Goal: Task Accomplishment & Management: Manage account settings

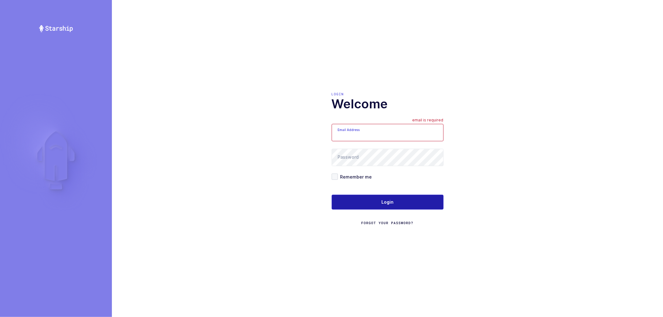
type input "nathan@janustrade.com"
click at [374, 200] on button "Login" at bounding box center [388, 202] width 112 height 15
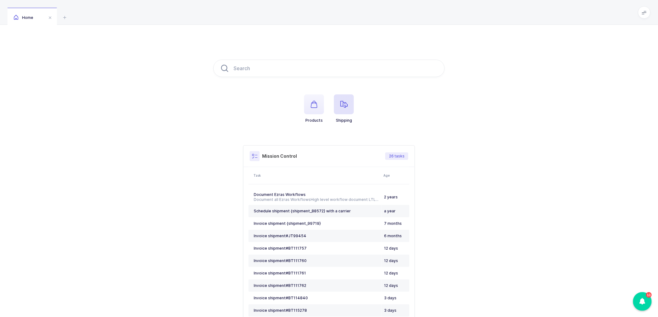
click at [344, 107] on icon "button" at bounding box center [343, 104] width 7 height 7
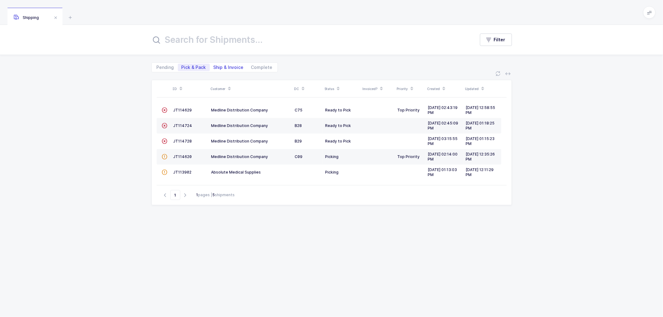
click at [219, 66] on span "Ship & Invoice" at bounding box center [229, 67] width 30 height 4
click at [214, 66] on input "Ship & Invoice" at bounding box center [212, 66] width 4 height 4
radio input "true"
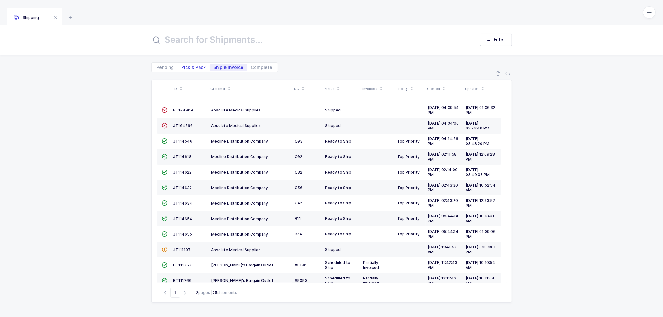
click at [194, 66] on span "Pick & Pack" at bounding box center [194, 67] width 25 height 4
click at [182, 66] on input "Pick & Pack" at bounding box center [180, 66] width 4 height 4
radio input "true"
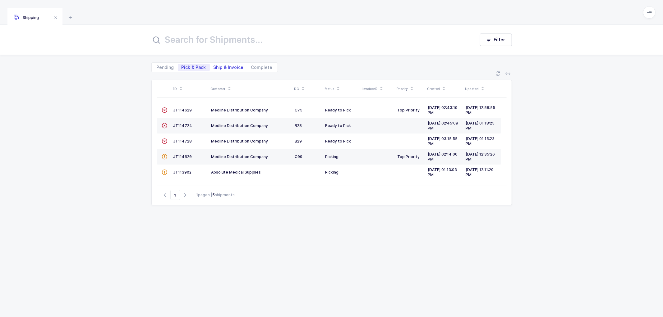
click at [226, 66] on span "Ship & Invoice" at bounding box center [229, 67] width 30 height 4
click at [214, 66] on input "Ship & Invoice" at bounding box center [212, 66] width 4 height 4
radio input "true"
radio input "false"
click at [226, 66] on span "Ship & Invoice" at bounding box center [229, 67] width 30 height 4
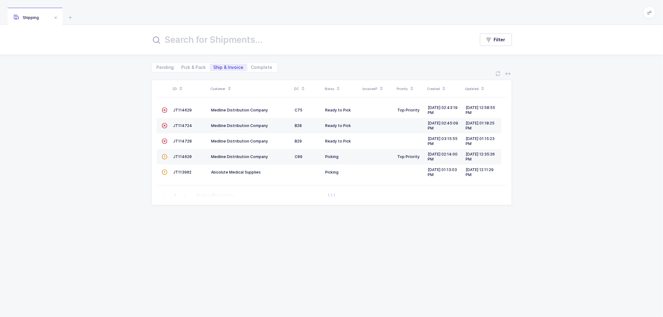
click at [214, 66] on input "Ship & Invoice" at bounding box center [212, 66] width 4 height 4
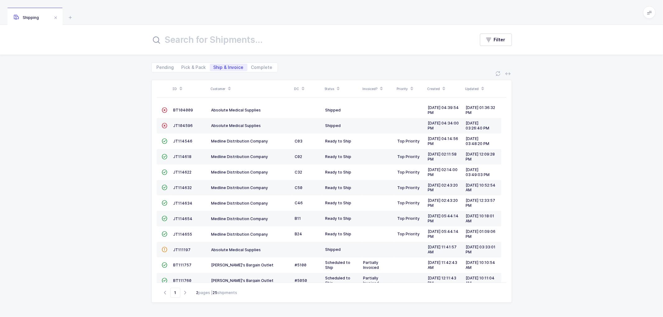
click at [229, 85] on icon at bounding box center [229, 86] width 3 height 3
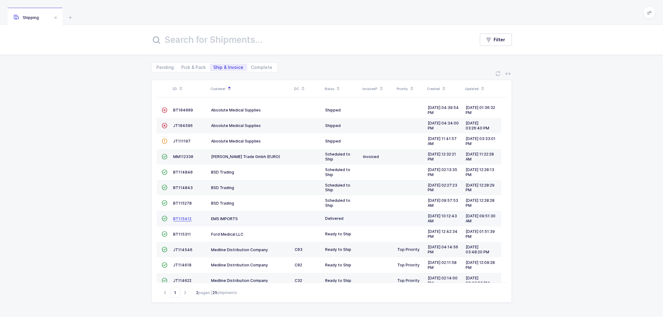
click at [178, 218] on span "BT115412" at bounding box center [182, 219] width 18 height 5
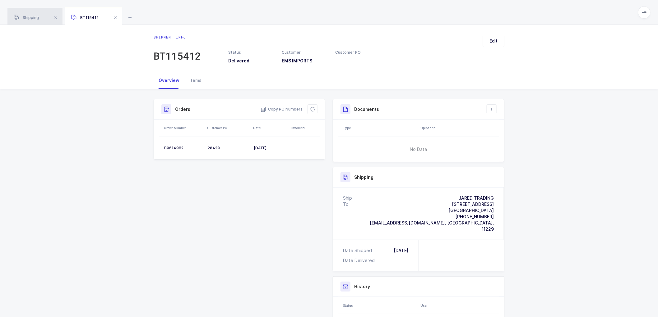
click at [35, 15] on div "Shipping" at bounding box center [34, 16] width 55 height 17
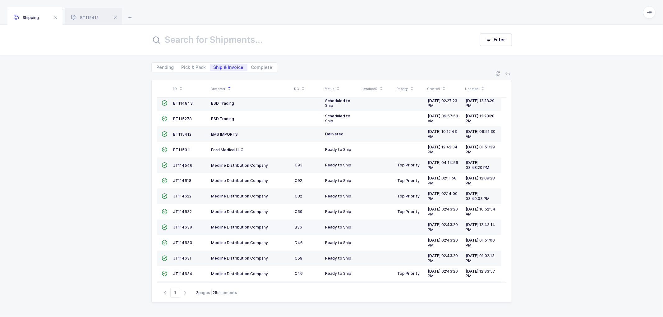
scroll to position [67, 0]
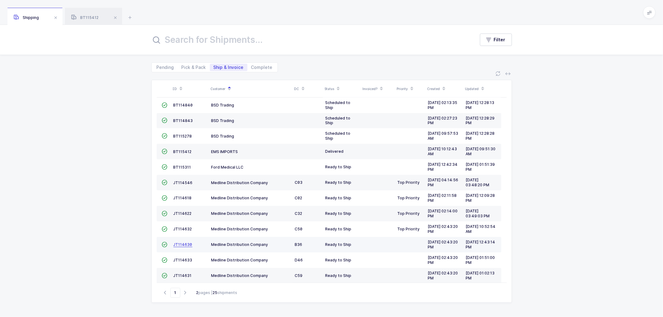
click at [185, 244] on span "JT114630" at bounding box center [182, 244] width 19 height 5
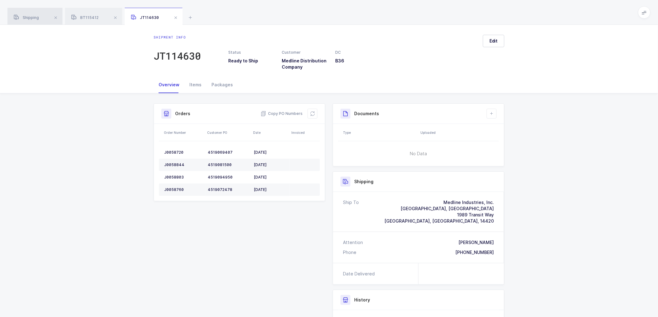
drag, startPoint x: 30, startPoint y: 15, endPoint x: 35, endPoint y: 16, distance: 4.6
click at [30, 16] on div "Shipping" at bounding box center [34, 16] width 55 height 17
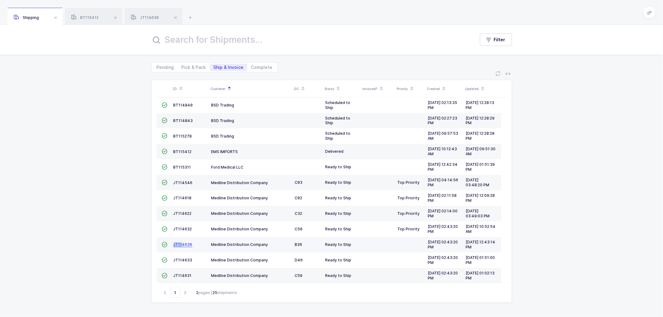
drag, startPoint x: 181, startPoint y: 242, endPoint x: 182, endPoint y: 246, distance: 4.0
click at [181, 243] on td "JT114630" at bounding box center [190, 245] width 38 height 16
click at [185, 244] on span "JT114630" at bounding box center [182, 244] width 19 height 5
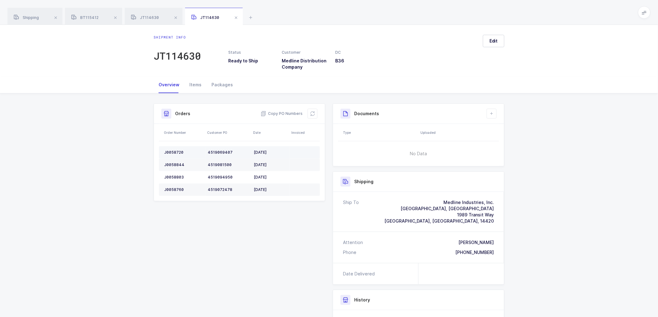
click at [169, 150] on div "J0058720" at bounding box center [183, 152] width 39 height 5
copy div "J0058720"
click at [170, 152] on div "J0058720" at bounding box center [183, 152] width 39 height 5
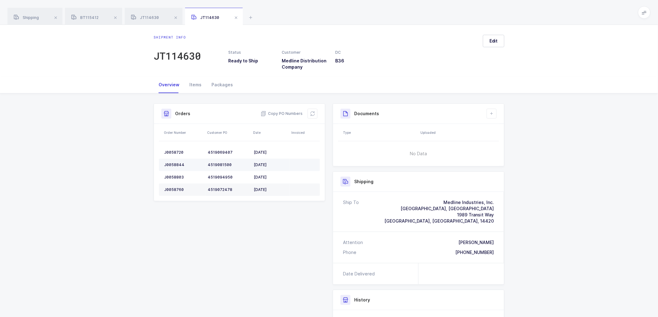
click at [177, 163] on div "J0058844" at bounding box center [183, 165] width 39 height 5
copy div "J0058844"
click at [175, 176] on div "J0058803" at bounding box center [183, 177] width 39 height 5
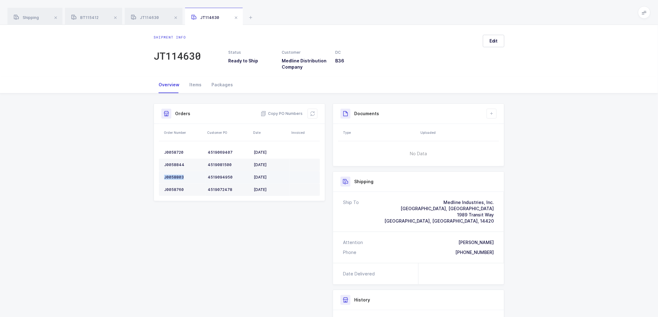
copy div "J0058803"
click at [176, 188] on div "J0058760" at bounding box center [183, 189] width 39 height 5
copy div "J0058760"
click at [290, 113] on span "Copy PO Numbers" at bounding box center [281, 114] width 42 height 6
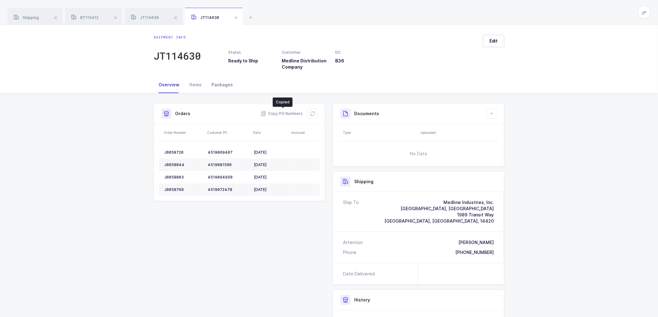
click at [220, 82] on div "Packages" at bounding box center [221, 84] width 31 height 17
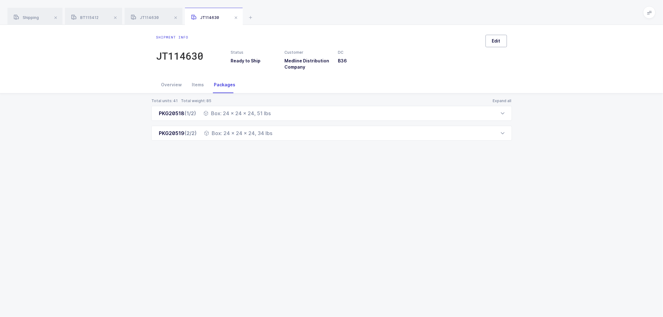
click at [493, 41] on span "Edit" at bounding box center [496, 41] width 8 height 6
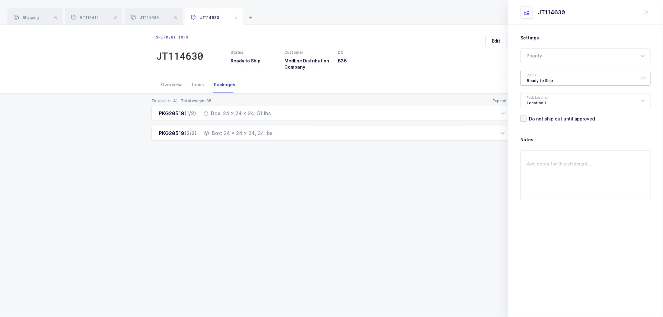
click at [531, 76] on div "Ready to Ship" at bounding box center [585, 78] width 130 height 15
click at [540, 122] on li "Shipped" at bounding box center [588, 126] width 130 height 10
type input "Shipped"
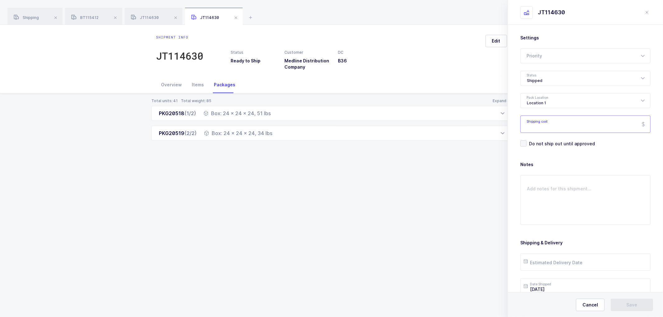
paste input "199.28"
type input "199.28"
click at [535, 261] on input "text" at bounding box center [585, 262] width 130 height 17
click at [557, 225] on span "30" at bounding box center [557, 226] width 7 height 7
click at [543, 262] on input "[DATE]" at bounding box center [585, 262] width 130 height 17
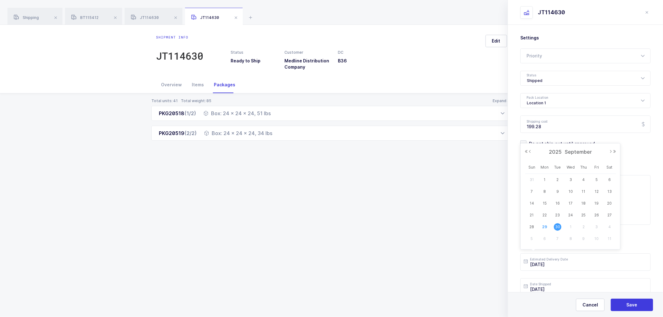
click at [610, 149] on div "[DATE]" at bounding box center [570, 151] width 92 height 9
click at [611, 151] on button "Next Month" at bounding box center [611, 152] width 4 height 4
click at [571, 177] on span "1" at bounding box center [570, 179] width 7 height 7
type input "[DATE]"
click at [631, 303] on span "Save" at bounding box center [632, 305] width 11 height 6
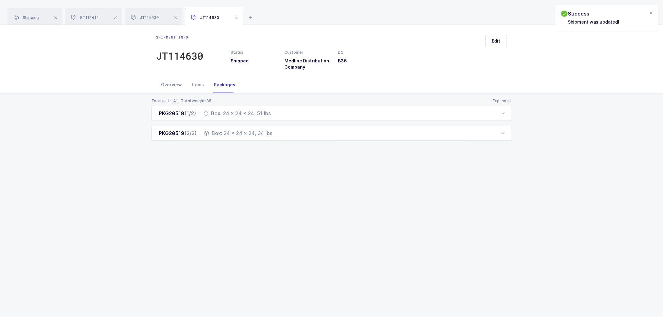
click at [173, 84] on div "Overview" at bounding box center [171, 84] width 31 height 17
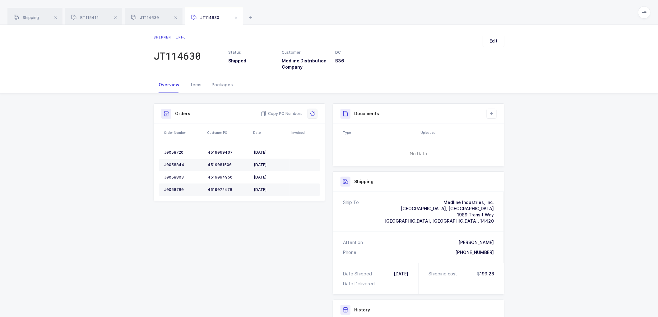
click at [309, 112] on button at bounding box center [312, 114] width 10 height 10
click at [492, 109] on button at bounding box center [491, 114] width 10 height 10
click at [555, 176] on div "Shipment Info Shipment Number JT114630 Status Shipped Customer Medline Distribu…" at bounding box center [329, 257] width 658 height 326
click at [492, 112] on icon at bounding box center [491, 113] width 5 height 5
click at [509, 129] on li "Create Document" at bounding box center [512, 132] width 46 height 10
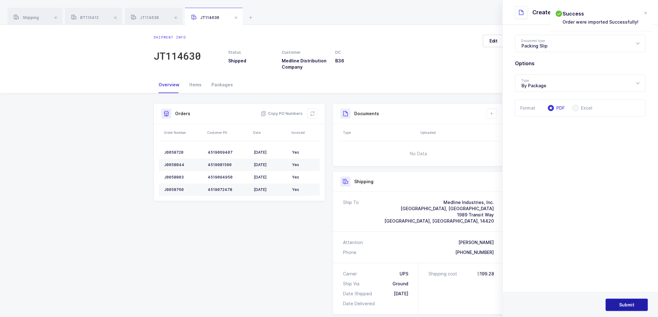
click at [630, 303] on span "Submit" at bounding box center [626, 305] width 15 height 6
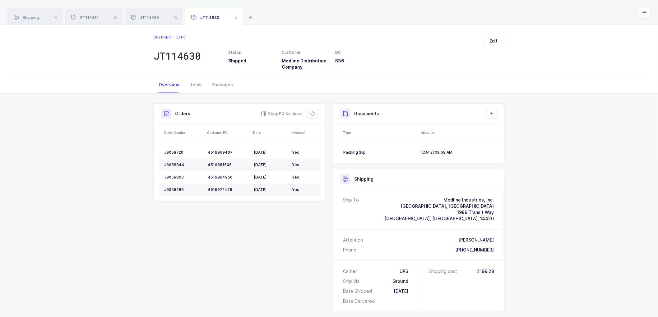
drag, startPoint x: 230, startPoint y: 233, endPoint x: 230, endPoint y: 220, distance: 13.4
click at [231, 231] on div "Shipment Info Shipment Number JT114630 Status Shipped Customer Medline Distribu…" at bounding box center [329, 263] width 358 height 319
click at [36, 16] on span "Shipping" at bounding box center [26, 17] width 25 height 5
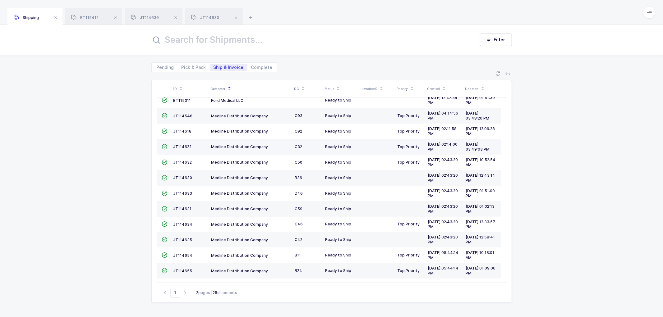
scroll to position [136, 0]
click at [185, 292] on icon "button" at bounding box center [185, 293] width 7 height 5
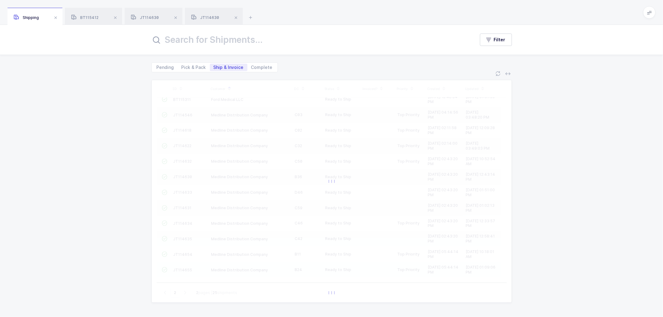
scroll to position [0, 0]
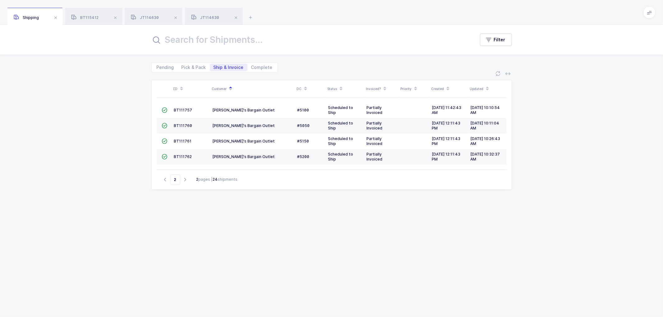
click at [165, 178] on icon "button" at bounding box center [165, 179] width 7 height 5
type input "1"
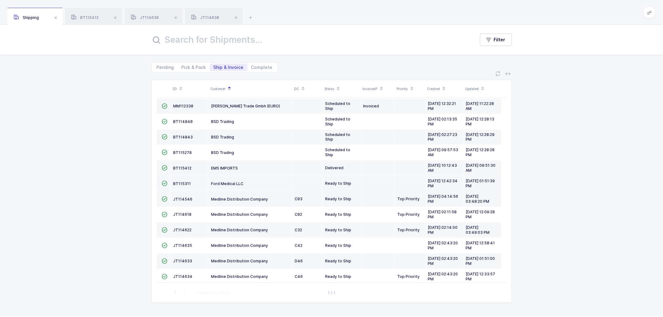
scroll to position [136, 0]
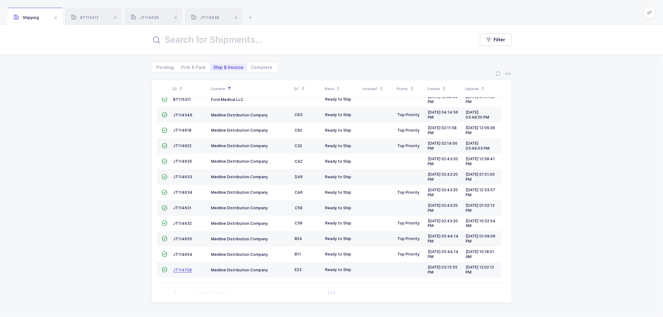
click at [180, 269] on span "JT114729" at bounding box center [182, 270] width 19 height 5
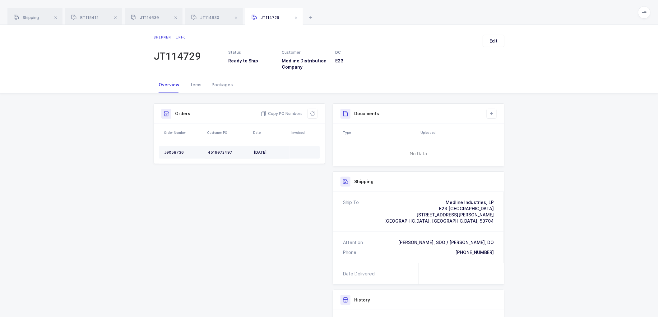
click at [173, 153] on div "J0058736" at bounding box center [183, 152] width 39 height 5
copy div "J0058736"
click at [288, 113] on span "Copy PO Numbers" at bounding box center [281, 114] width 42 height 6
drag, startPoint x: 216, startPoint y: 84, endPoint x: 481, endPoint y: 85, distance: 264.8
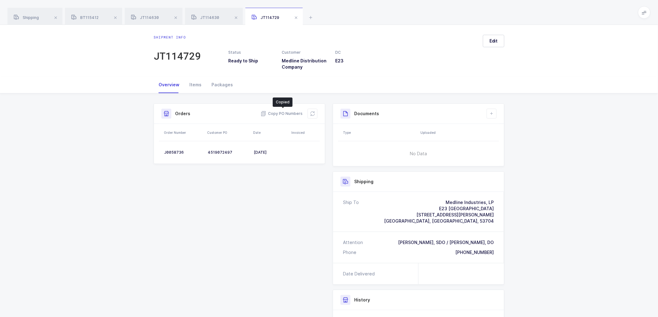
click at [220, 84] on div "Packages" at bounding box center [221, 84] width 31 height 17
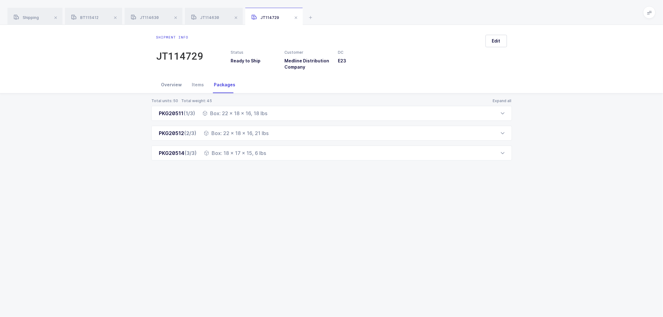
click at [175, 85] on div "Overview" at bounding box center [171, 84] width 31 height 17
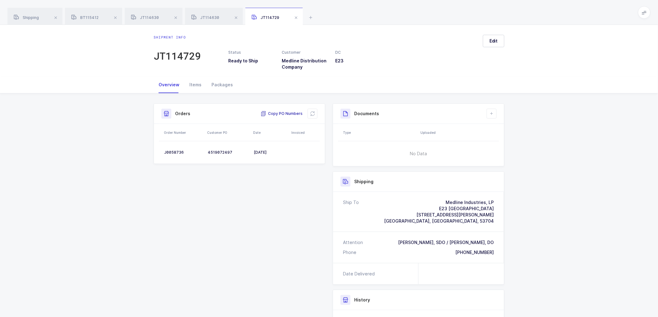
click at [275, 111] on span "Copy PO Numbers" at bounding box center [281, 114] width 42 height 6
click at [225, 85] on div "Packages" at bounding box center [221, 84] width 31 height 17
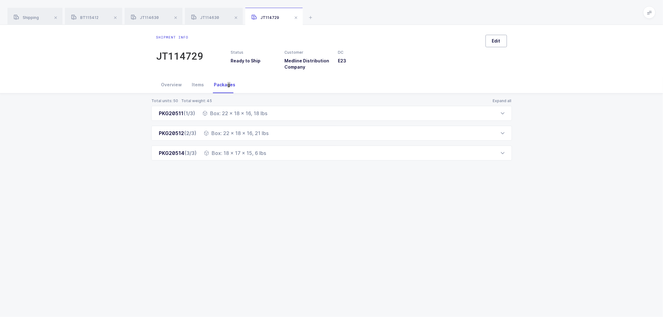
click at [496, 42] on span "Edit" at bounding box center [496, 41] width 8 height 6
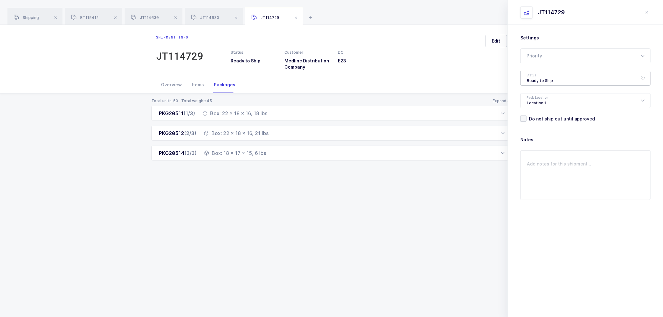
click at [532, 76] on div "Ready to Ship" at bounding box center [585, 78] width 130 height 15
click at [541, 123] on span "Shipped" at bounding box center [536, 125] width 18 height 5
type input "Shipped"
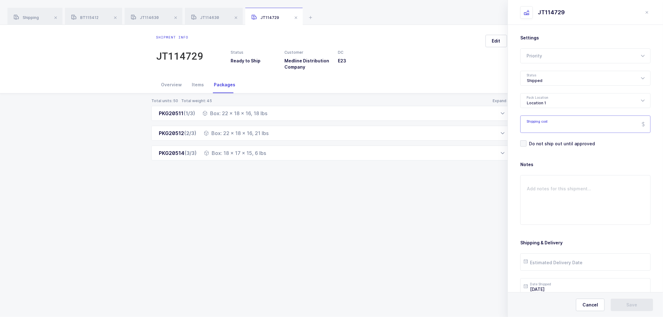
drag, startPoint x: 544, startPoint y: 119, endPoint x: 546, endPoint y: 122, distance: 3.5
click at [545, 121] on input "Shipping cost" at bounding box center [585, 124] width 130 height 17
paste input "86.95"
type input "86.95"
click at [566, 260] on input "text" at bounding box center [585, 262] width 130 height 17
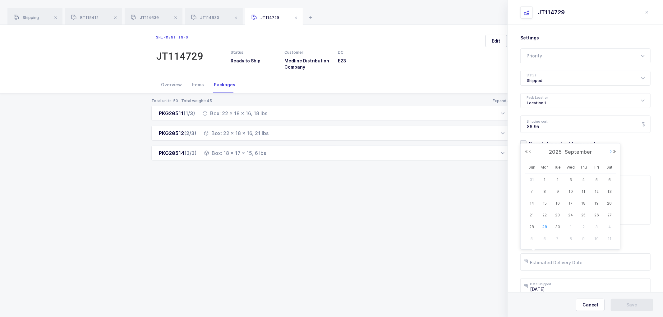
click at [610, 151] on button "Next Month" at bounding box center [611, 152] width 4 height 4
click at [585, 179] on span "2" at bounding box center [583, 179] width 7 height 7
type input "[DATE]"
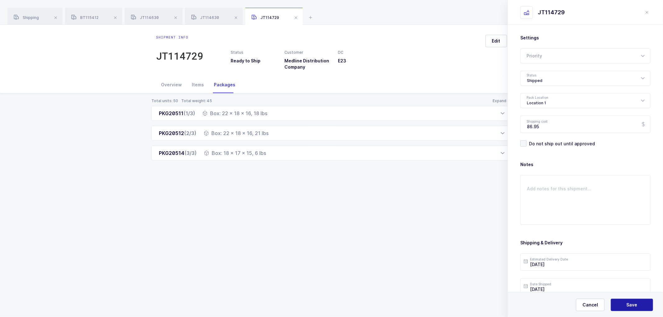
click at [620, 302] on button "Save" at bounding box center [632, 305] width 42 height 12
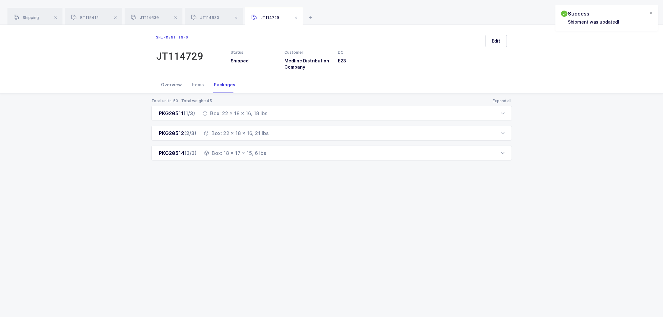
click at [171, 82] on div "Overview" at bounding box center [171, 84] width 31 height 17
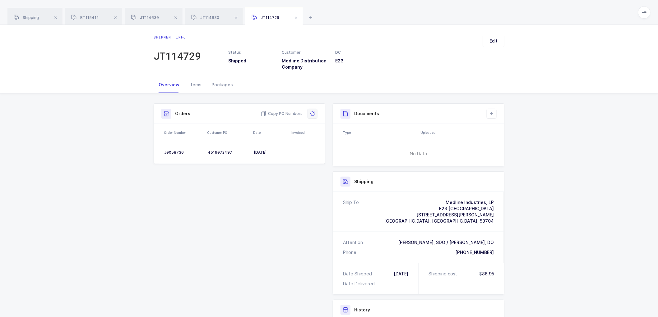
click at [315, 113] on button at bounding box center [312, 114] width 10 height 10
click at [492, 112] on icon at bounding box center [491, 113] width 5 height 5
click at [505, 131] on li "Create Document" at bounding box center [512, 132] width 46 height 10
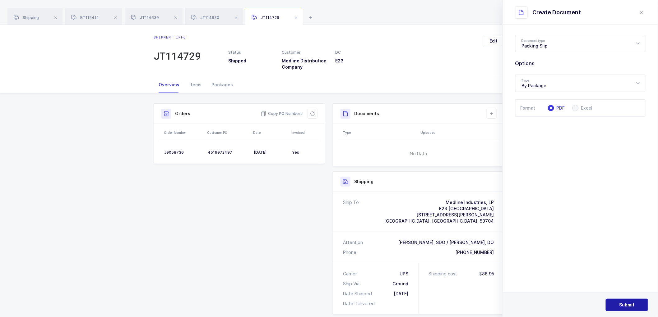
click at [626, 301] on button "Submit" at bounding box center [626, 305] width 42 height 12
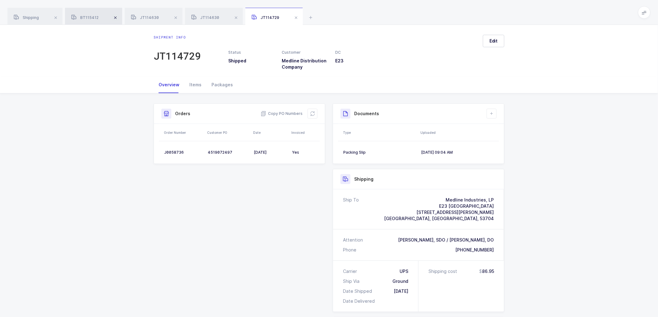
click at [117, 17] on span at bounding box center [115, 17] width 7 height 7
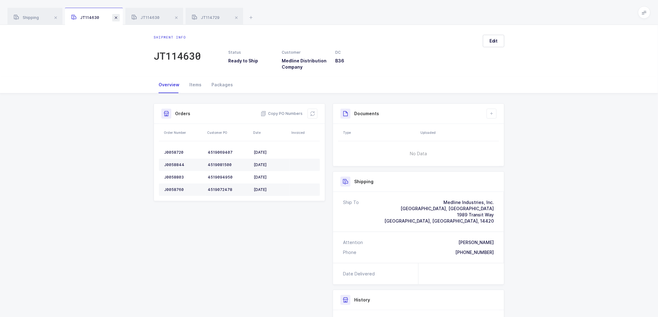
click at [117, 17] on span at bounding box center [115, 17] width 7 height 7
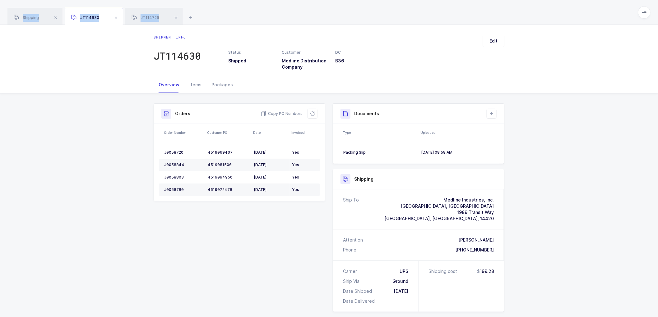
click at [117, 17] on span at bounding box center [115, 17] width 7 height 7
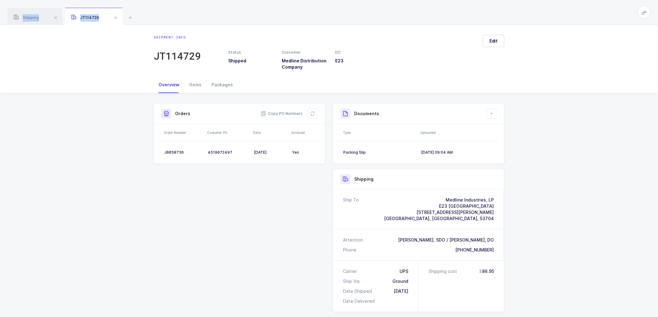
click at [117, 17] on span at bounding box center [115, 17] width 7 height 7
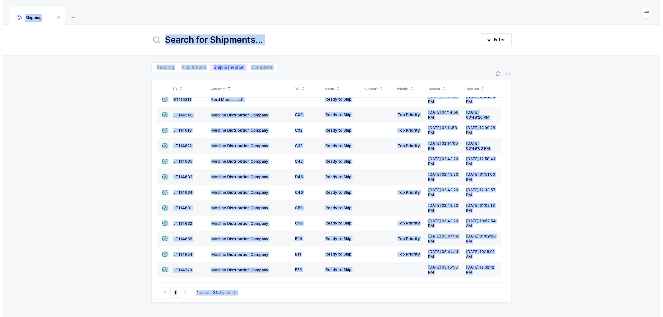
scroll to position [119, 0]
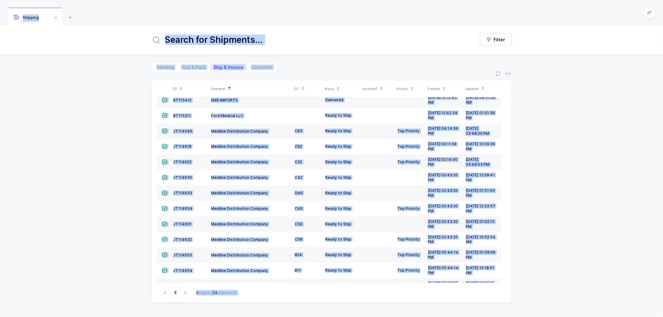
click at [80, 110] on div "ID Customer DC Status Invoiced? Priority Created Updated  BT104009 Absolute Me…" at bounding box center [331, 194] width 663 height 245
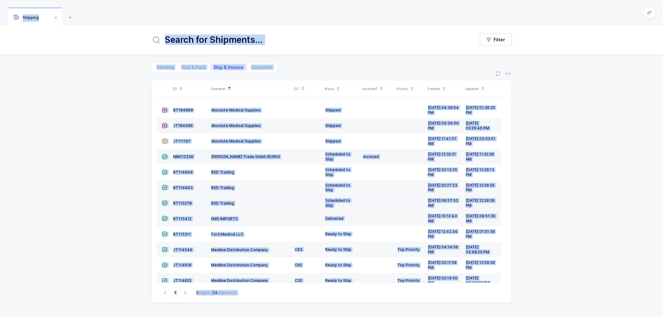
scroll to position [69, 0]
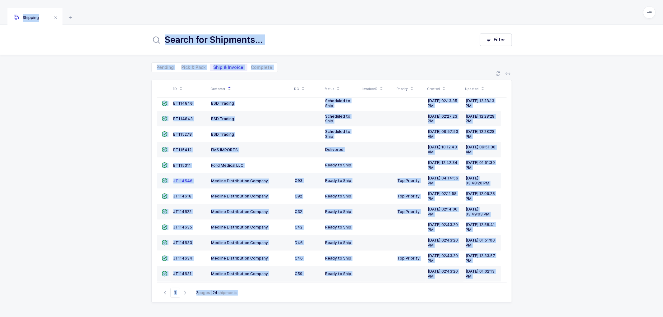
click at [185, 181] on span "JT114546" at bounding box center [182, 181] width 19 height 5
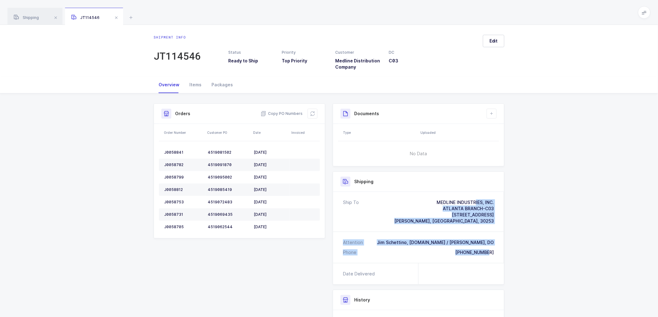
drag, startPoint x: 497, startPoint y: 253, endPoint x: 412, endPoint y: 193, distance: 104.3
click at [412, 193] on div "Ship To MEDLINE INDUSTRIES, INC. [GEOGRAPHIC_DATA] BRANCH-C03 [STREET_ADDRESS][…" at bounding box center [418, 227] width 171 height 71
copy div "MEDLINE INDUSTRIES, INC. [GEOGRAPHIC_DATA] BRANCH-C03 [STREET_ADDRESS][PERSON_N…"
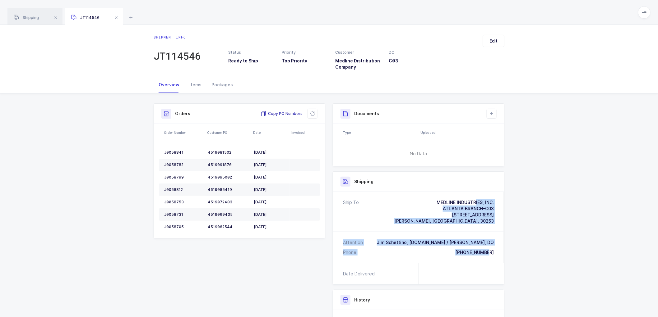
click at [281, 111] on span "Copy PO Numbers" at bounding box center [281, 114] width 42 height 6
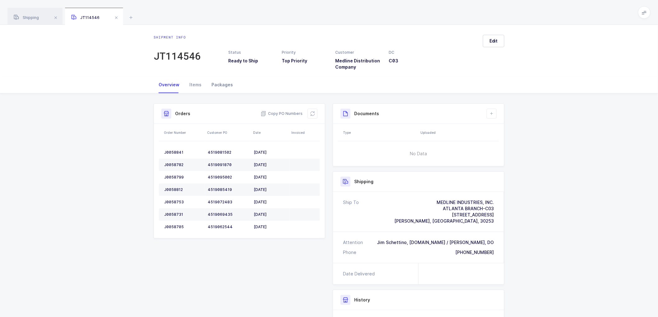
click at [219, 83] on div "Packages" at bounding box center [221, 84] width 31 height 17
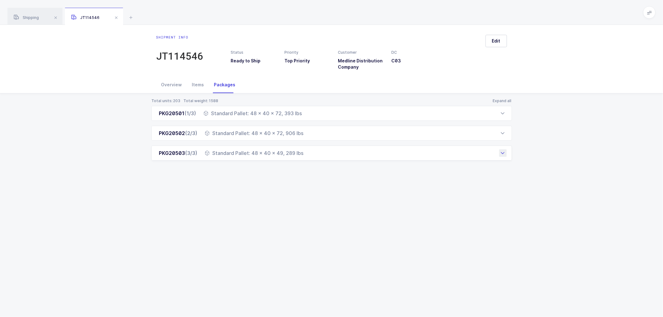
drag, startPoint x: 152, startPoint y: 112, endPoint x: 312, endPoint y: 159, distance: 166.7
click at [312, 159] on div "PKG20501 (1/3) Standard Pallet: 48 x 40 x 72, 393 lbs Order Number Customer PO …" at bounding box center [331, 133] width 361 height 55
copy div "PKG20501 (1/3) Standard Pallet: 48 x 40 x 72, 393 lbs Order Number Customer PO …"
drag, startPoint x: 32, startPoint y: 19, endPoint x: 112, endPoint y: 39, distance: 82.5
click at [33, 19] on span "Shipping" at bounding box center [26, 17] width 25 height 5
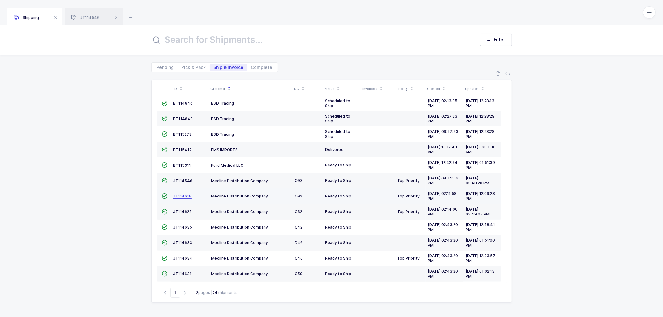
click at [182, 196] on span "JT114618" at bounding box center [182, 196] width 18 height 5
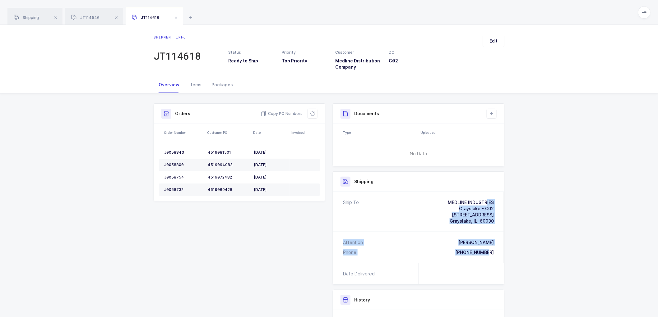
drag, startPoint x: 499, startPoint y: 251, endPoint x: 409, endPoint y: 195, distance: 106.1
click at [409, 195] on div "Ship To MEDLINE INDUSTRIES Grayslake - C02 [STREET_ADDRESS] Attention Will [PER…" at bounding box center [418, 227] width 171 height 71
copy div "MEDLINE INDUSTRIES Grayslake - C02 [STREET_ADDRESS] Attention [GEOGRAPHIC_DATA]…"
click at [283, 111] on span "Copy PO Numbers" at bounding box center [281, 114] width 42 height 6
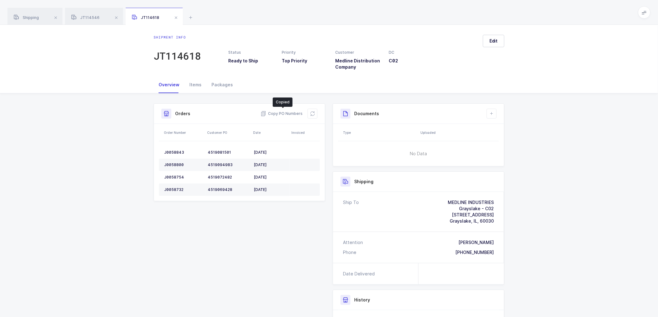
drag, startPoint x: 218, startPoint y: 85, endPoint x: 253, endPoint y: 94, distance: 36.6
click at [219, 84] on div "Packages" at bounding box center [221, 84] width 31 height 17
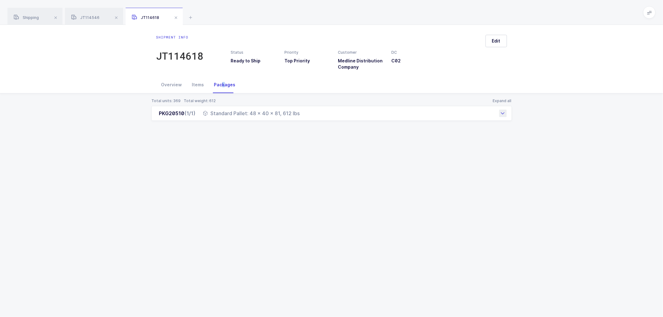
drag, startPoint x: 165, startPoint y: 114, endPoint x: 311, endPoint y: 121, distance: 146.6
click at [311, 121] on div "PKG20510 (1/1) Standard Pallet: 48 x 40 x 81, 612 lbs" at bounding box center [331, 113] width 361 height 15
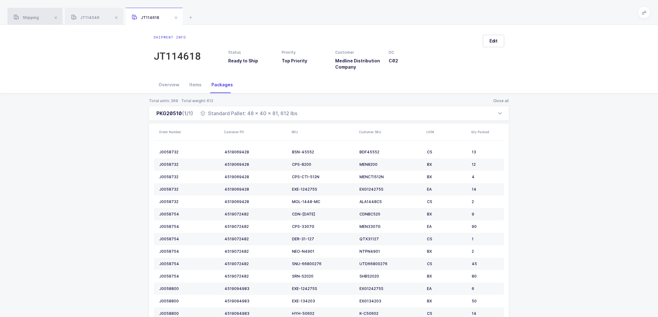
click at [31, 20] on span "Shipping" at bounding box center [26, 17] width 25 height 5
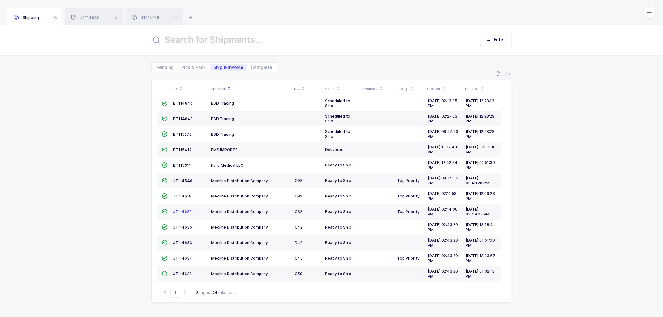
click at [182, 212] on span "JT114622" at bounding box center [182, 211] width 18 height 5
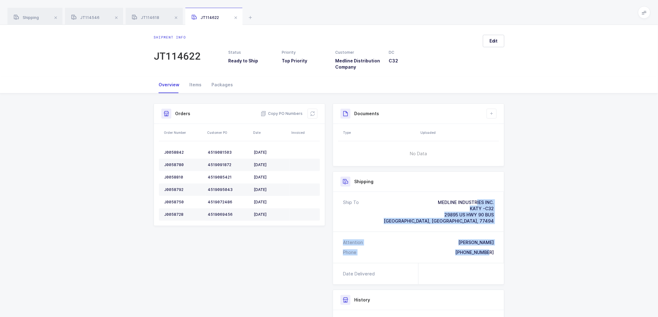
drag, startPoint x: 497, startPoint y: 254, endPoint x: 430, endPoint y: 201, distance: 85.0
click at [430, 201] on div "Ship To MEDLINE INDUSTRIES INC. KATY -C32 [STREET_ADDRESS] Attention [PERSON_NA…" at bounding box center [418, 227] width 171 height 71
click at [284, 113] on span "Copy PO Numbers" at bounding box center [281, 114] width 42 height 6
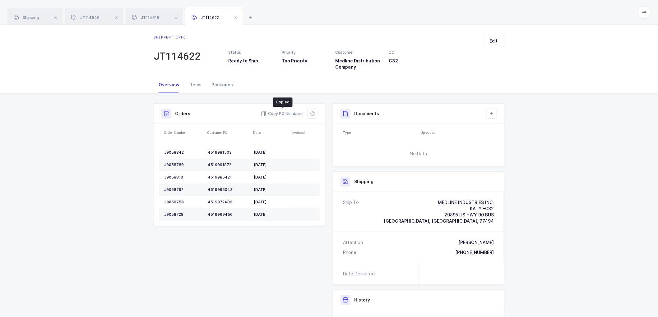
click at [221, 82] on div "Packages" at bounding box center [221, 84] width 31 height 17
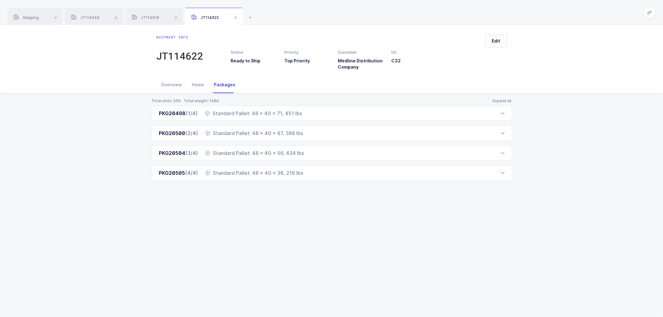
drag, startPoint x: 159, startPoint y: 111, endPoint x: 313, endPoint y: 184, distance: 170.9
click at [313, 184] on div "Total units: 359 Total weight: 1489 Expand all PKG20498 (1/4) Standard Pallet: …" at bounding box center [331, 147] width 653 height 107
drag, startPoint x: 24, startPoint y: 18, endPoint x: 74, endPoint y: 27, distance: 50.2
click at [25, 18] on span "Shipping" at bounding box center [26, 17] width 25 height 5
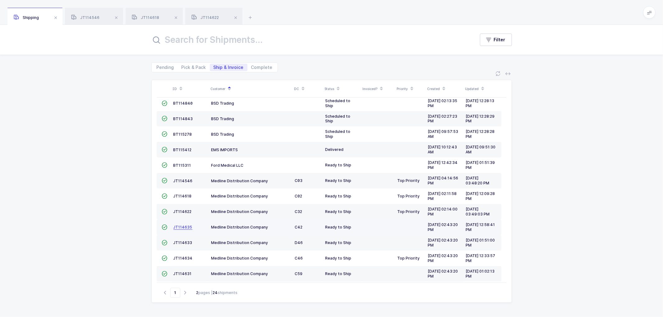
click at [179, 228] on span "JT114635" at bounding box center [182, 227] width 19 height 5
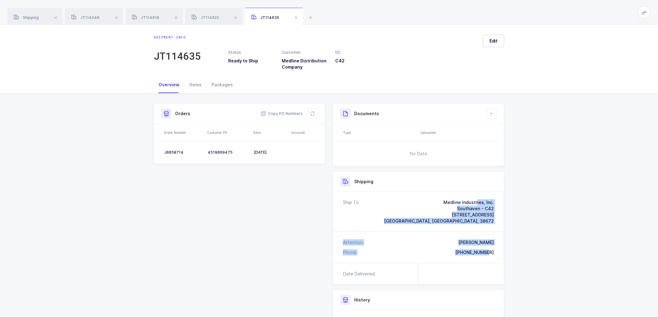
drag, startPoint x: 494, startPoint y: 252, endPoint x: 434, endPoint y: 199, distance: 80.1
click at [434, 199] on div "Ship To Medline Industries, Inc. Southaven - C42 [STREET_ADDRESS][GEOGRAPHIC_DA…" at bounding box center [418, 227] width 171 height 71
drag, startPoint x: 275, startPoint y: 112, endPoint x: 233, endPoint y: 92, distance: 46.3
click at [276, 111] on span "Copy PO Numbers" at bounding box center [281, 114] width 42 height 6
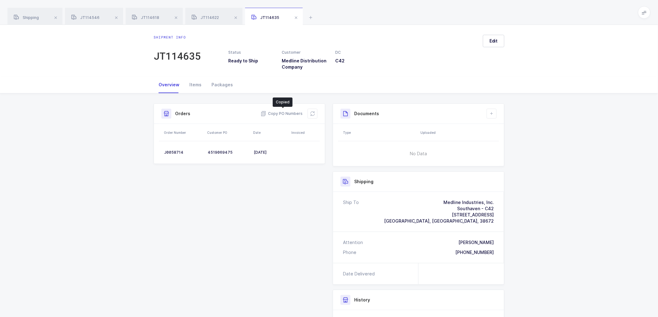
drag, startPoint x: 224, startPoint y: 83, endPoint x: 350, endPoint y: 123, distance: 132.4
click at [224, 83] on div "Packages" at bounding box center [221, 84] width 31 height 17
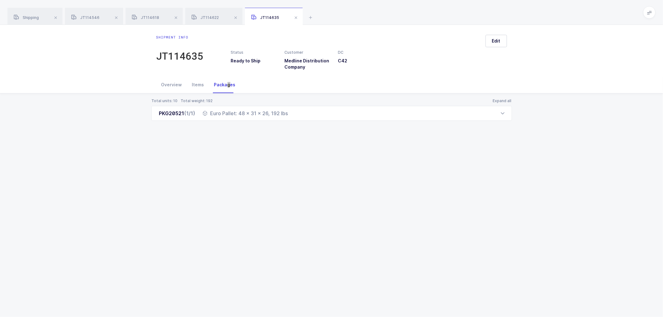
drag, startPoint x: 158, startPoint y: 112, endPoint x: 306, endPoint y: 122, distance: 148.6
click at [306, 122] on div "Total units: 10 Total weight: 192 Expand all PKG20521 (1/1) Euro Pallet: 48 x 3…" at bounding box center [331, 117] width 653 height 47
drag, startPoint x: 30, startPoint y: 15, endPoint x: 136, endPoint y: 45, distance: 110.4
click at [31, 15] on div "Shipping" at bounding box center [34, 16] width 55 height 17
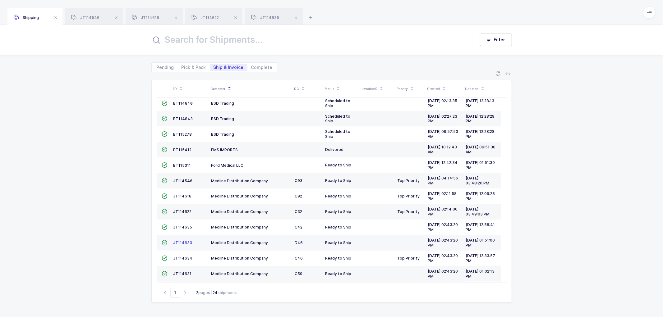
click at [181, 241] on span "JT114633" at bounding box center [182, 243] width 19 height 5
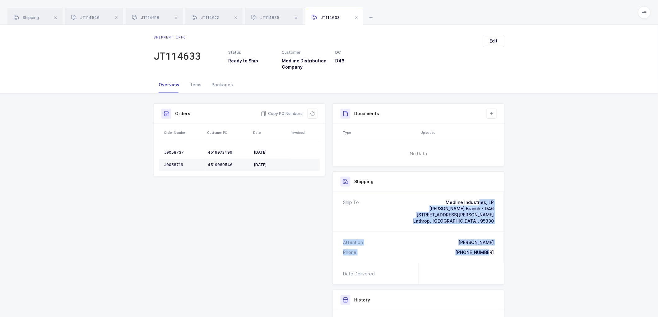
drag, startPoint x: 498, startPoint y: 253, endPoint x: 419, endPoint y: 201, distance: 94.7
click at [419, 201] on div "Ship To Medline Industries, [PERSON_NAME] Branch - D46 [STREET_ADDRESS][PERSON_…" at bounding box center [418, 227] width 171 height 71
click at [287, 112] on span "Copy PO Numbers" at bounding box center [281, 114] width 42 height 6
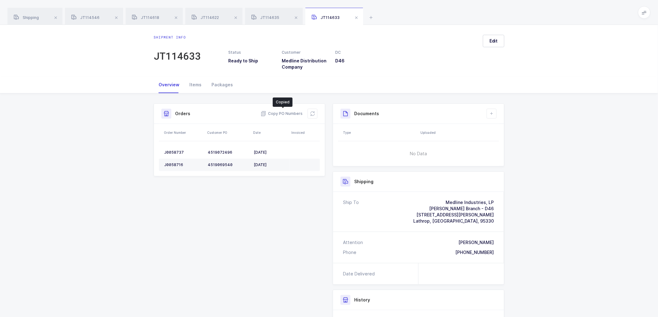
drag, startPoint x: 216, startPoint y: 83, endPoint x: 244, endPoint y: 91, distance: 28.7
click at [217, 83] on div "Packages" at bounding box center [221, 84] width 31 height 17
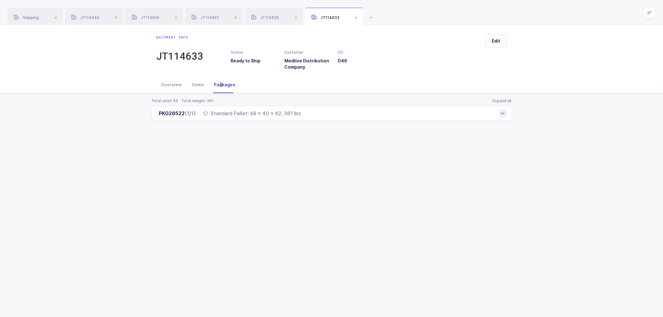
drag, startPoint x: 159, startPoint y: 114, endPoint x: 312, endPoint y: 120, distance: 153.6
click at [312, 120] on div "PKG20522 (1/1) Standard Pallet: 48 x 40 x 62, 361 lbs" at bounding box center [331, 113] width 361 height 15
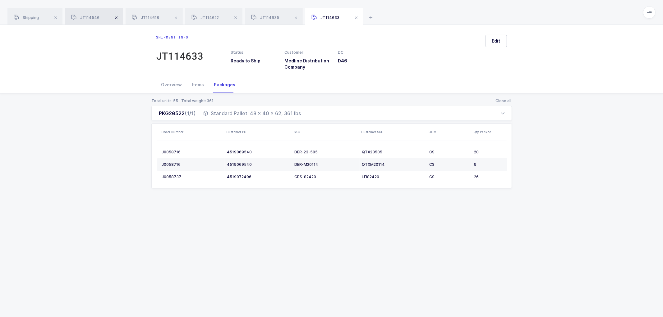
click at [117, 17] on span at bounding box center [116, 17] width 7 height 7
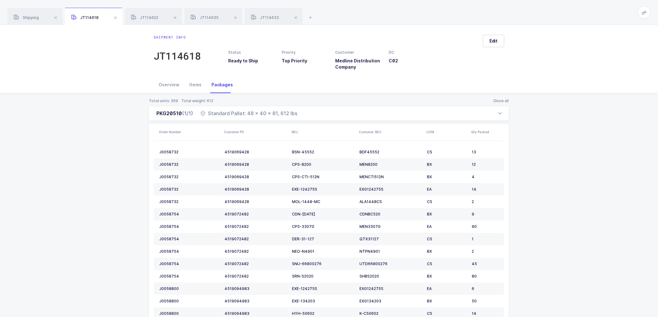
click at [117, 17] on span at bounding box center [115, 17] width 7 height 7
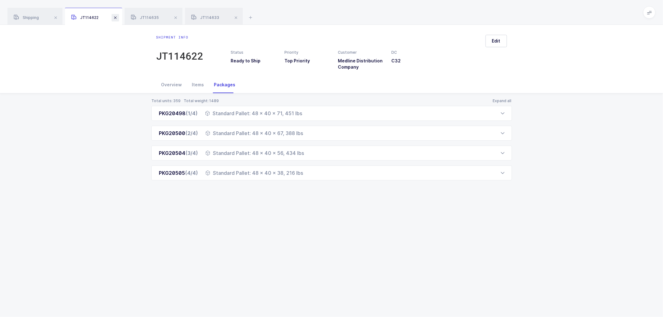
click at [117, 16] on span at bounding box center [115, 17] width 7 height 7
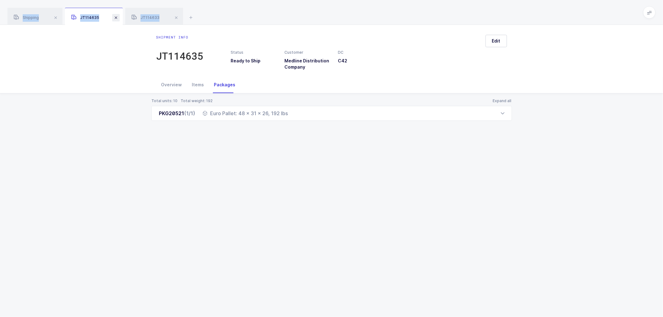
click at [117, 16] on span at bounding box center [115, 17] width 7 height 7
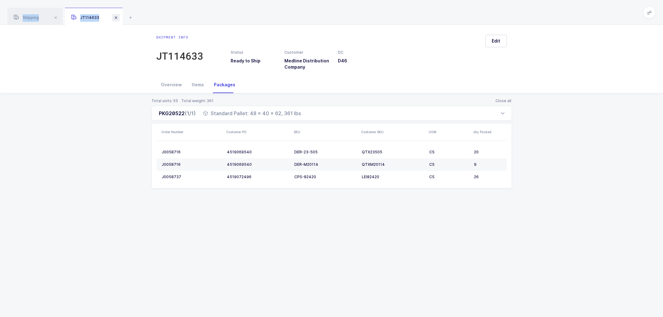
click at [117, 16] on span at bounding box center [115, 17] width 7 height 7
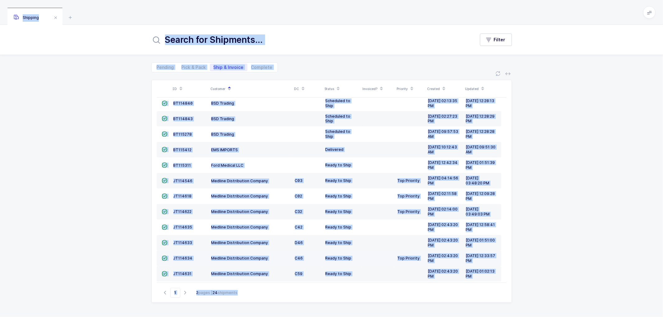
scroll to position [136, 0]
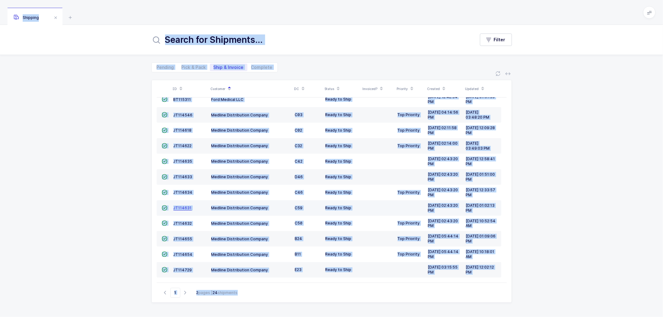
click at [177, 206] on span "JT114631" at bounding box center [182, 208] width 18 height 5
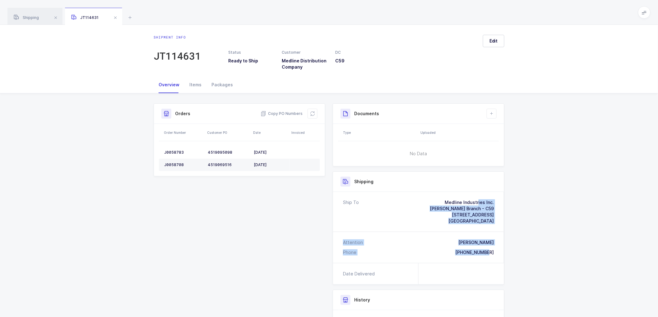
drag, startPoint x: 497, startPoint y: 252, endPoint x: 421, endPoint y: 198, distance: 92.3
click at [421, 198] on div "Ship To Medline Industries Inc. [PERSON_NAME] Branch - C59 [STREET_ADDRESS] Nic…" at bounding box center [418, 227] width 171 height 71
drag, startPoint x: 286, startPoint y: 111, endPoint x: 263, endPoint y: 96, distance: 28.0
click at [286, 111] on span "Copy PO Numbers" at bounding box center [281, 114] width 42 height 6
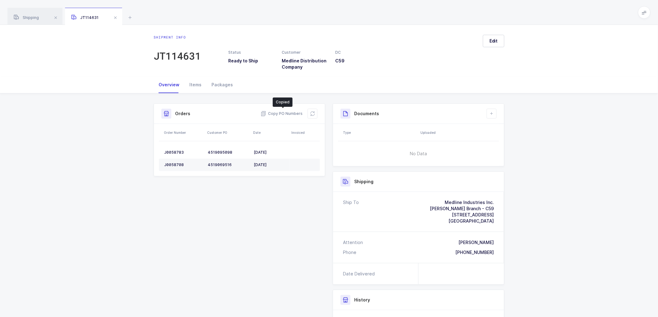
drag, startPoint x: 219, startPoint y: 82, endPoint x: 348, endPoint y: 103, distance: 131.2
click at [220, 82] on div "Packages" at bounding box center [221, 84] width 31 height 17
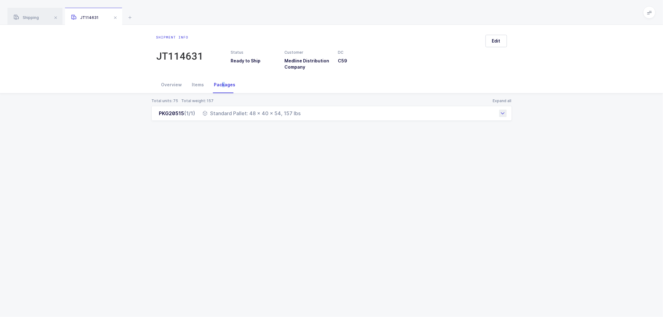
drag, startPoint x: 157, startPoint y: 113, endPoint x: 307, endPoint y: 117, distance: 149.5
click at [307, 117] on div "PKG20515 (1/1) Standard Pallet: 48 x 40 x 54, 157 lbs" at bounding box center [331, 113] width 361 height 15
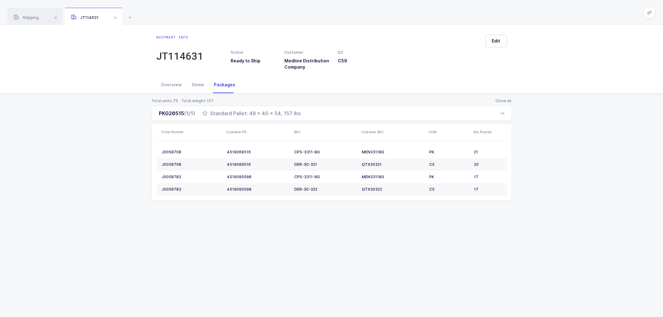
drag, startPoint x: 72, startPoint y: 132, endPoint x: 85, endPoint y: 85, distance: 48.8
click at [72, 131] on div "Total units: 75 Total weight: 157 Close all PKG20515 (1/1) Standard Pallet: 48 …" at bounding box center [331, 157] width 653 height 127
click at [32, 17] on span "Shipping" at bounding box center [26, 17] width 25 height 5
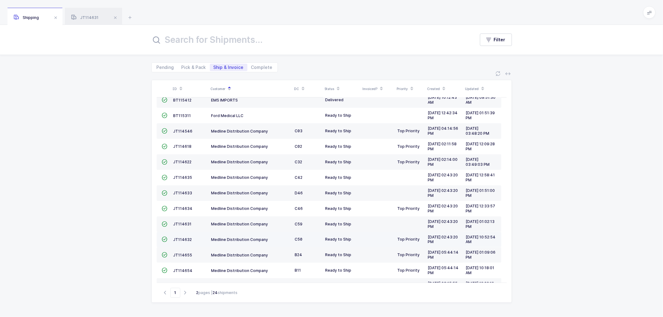
click at [181, 237] on td "JT114632" at bounding box center [190, 240] width 38 height 16
click at [182, 238] on span "JT114632" at bounding box center [182, 239] width 19 height 5
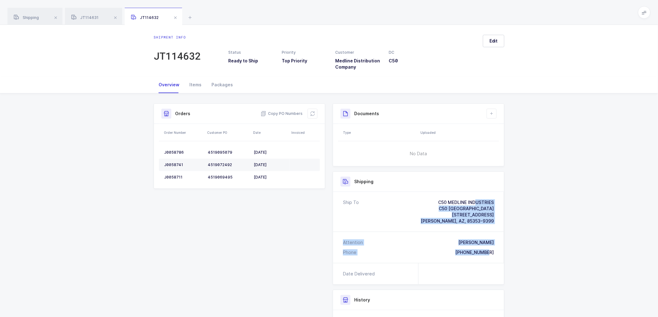
drag, startPoint x: 497, startPoint y: 252, endPoint x: 429, endPoint y: 198, distance: 86.8
click at [429, 198] on div "Ship To C50 MEDLINE INDUSTRIES [GEOGRAPHIC_DATA] [STREET_ADDRESS][PERSON_NAME] …" at bounding box center [418, 227] width 171 height 71
drag, startPoint x: 280, startPoint y: 111, endPoint x: 247, endPoint y: 96, distance: 35.9
click at [280, 111] on span "Copy PO Numbers" at bounding box center [281, 114] width 42 height 6
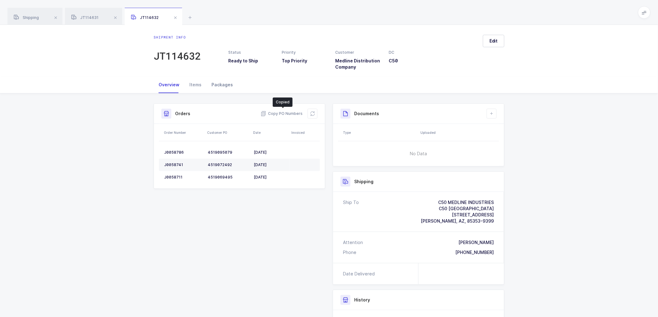
click at [218, 83] on div "Packages" at bounding box center [221, 84] width 31 height 17
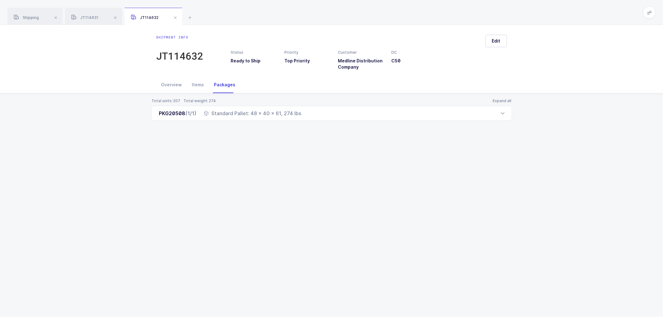
drag, startPoint x: 157, startPoint y: 113, endPoint x: 320, endPoint y: 131, distance: 164.8
click at [320, 131] on div "Total units: 207 Total weight: 274 Expand all PKG20508 (1/1) Standard Pallet: 4…" at bounding box center [331, 117] width 653 height 47
click at [28, 17] on span "Shipping" at bounding box center [26, 17] width 25 height 5
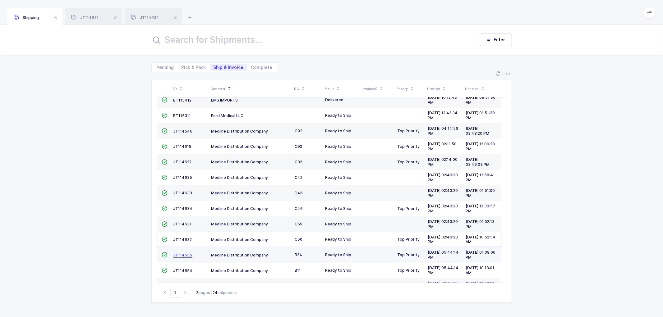
click at [181, 257] on span "JT114655" at bounding box center [182, 255] width 19 height 5
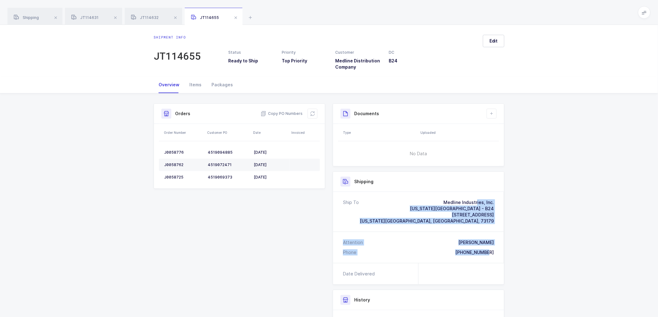
drag, startPoint x: 477, startPoint y: 247, endPoint x: 424, endPoint y: 197, distance: 73.2
click at [424, 197] on div "Ship To Medline Industries, Inc. [US_STATE] City Branch - B24 [STREET_ADDRESS][…" at bounding box center [418, 227] width 171 height 71
click at [282, 112] on span "Copy PO Numbers" at bounding box center [281, 114] width 42 height 6
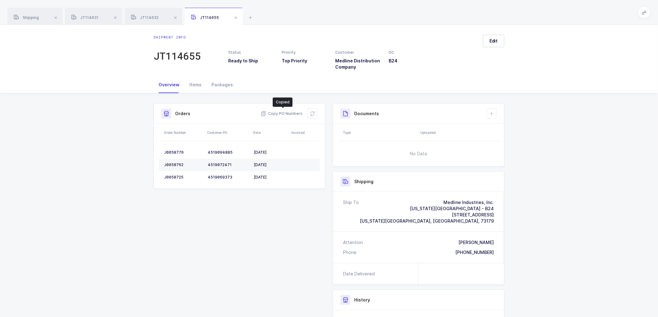
drag, startPoint x: 219, startPoint y: 82, endPoint x: 483, endPoint y: 168, distance: 278.1
click at [221, 82] on div "Packages" at bounding box center [221, 84] width 31 height 17
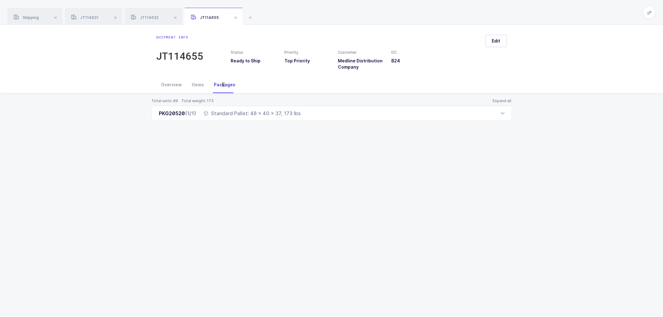
drag, startPoint x: 156, startPoint y: 114, endPoint x: 312, endPoint y: 127, distance: 156.6
click at [312, 127] on div "Total units: 89 Total weight: 173 Expand all PKG20520 (1/1) Standard Pallet: 48…" at bounding box center [331, 117] width 653 height 47
click at [26, 18] on span "Shipping" at bounding box center [26, 17] width 25 height 5
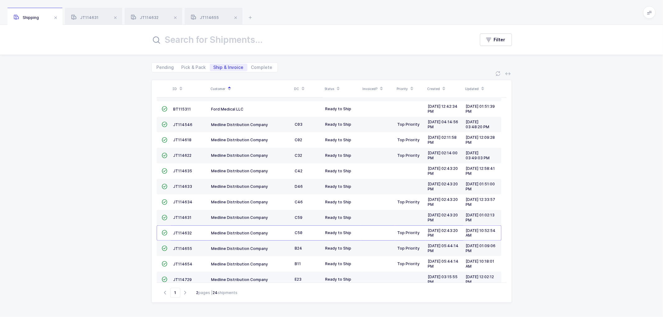
scroll to position [136, 0]
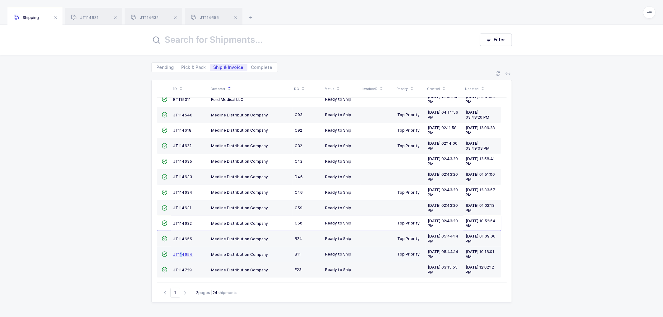
click at [181, 252] on span "JT114654" at bounding box center [182, 254] width 19 height 5
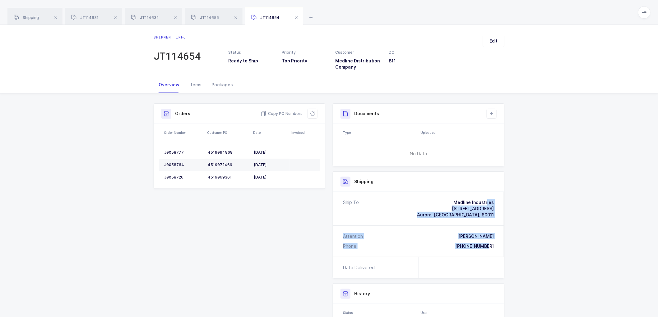
drag, startPoint x: 494, startPoint y: 246, endPoint x: 434, endPoint y: 200, distance: 75.0
click at [434, 200] on div "Ship To Medline Industries [STREET_ADDRESS] Attention [PERSON_NAME] Phone [PHON…" at bounding box center [418, 224] width 171 height 65
click at [291, 116] on span "Copy PO Numbers" at bounding box center [281, 114] width 42 height 6
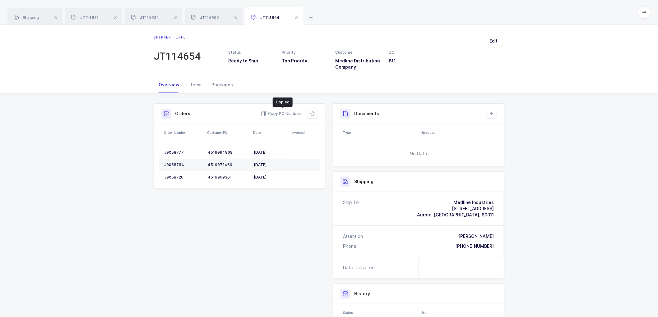
drag, startPoint x: 218, startPoint y: 83, endPoint x: 222, endPoint y: 83, distance: 4.0
click at [219, 82] on div "Packages" at bounding box center [221, 84] width 31 height 17
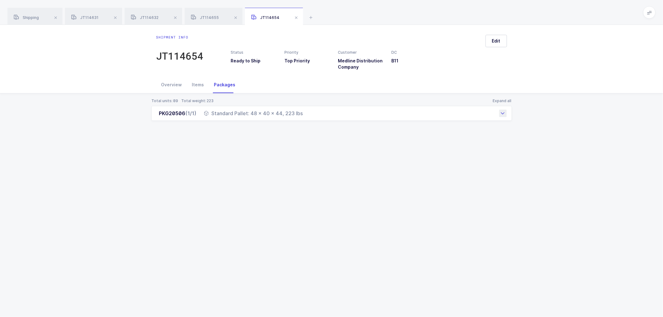
drag, startPoint x: 155, startPoint y: 113, endPoint x: 302, endPoint y: 118, distance: 147.1
click at [302, 118] on div "PKG20506 (1/1) Standard Pallet: 48 x 40 x 44, 223 lbs" at bounding box center [331, 113] width 361 height 15
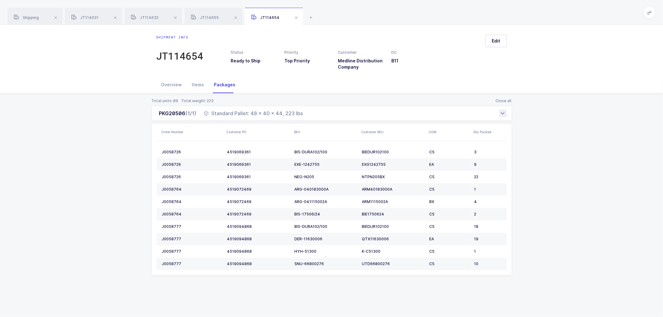
drag, startPoint x: 128, startPoint y: 81, endPoint x: 188, endPoint y: 113, distance: 67.6
click at [130, 81] on div "Overview Items Packages" at bounding box center [331, 84] width 663 height 17
click at [171, 83] on div "Overview" at bounding box center [171, 84] width 31 height 17
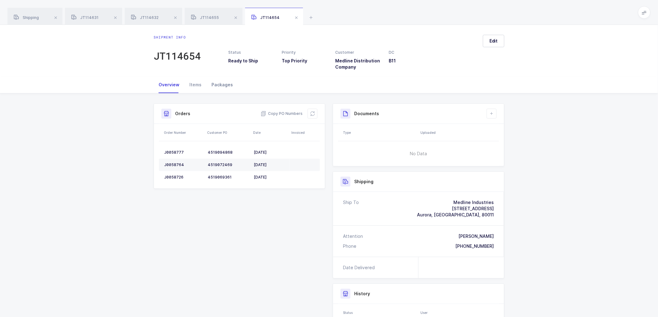
click at [222, 82] on div "Packages" at bounding box center [221, 84] width 31 height 17
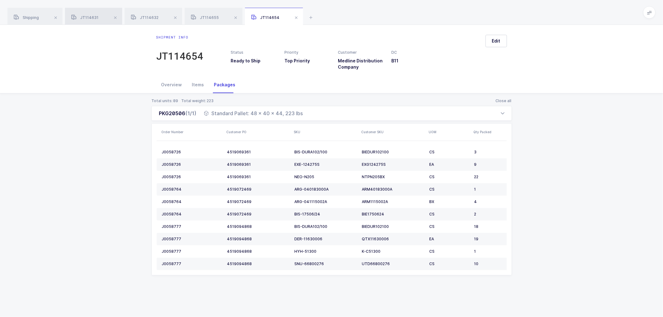
drag, startPoint x: 27, startPoint y: 16, endPoint x: 67, endPoint y: 22, distance: 41.1
click at [27, 16] on span "Shipping" at bounding box center [26, 17] width 25 height 5
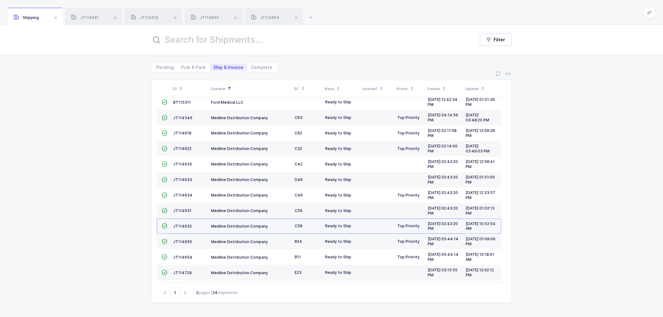
scroll to position [136, 0]
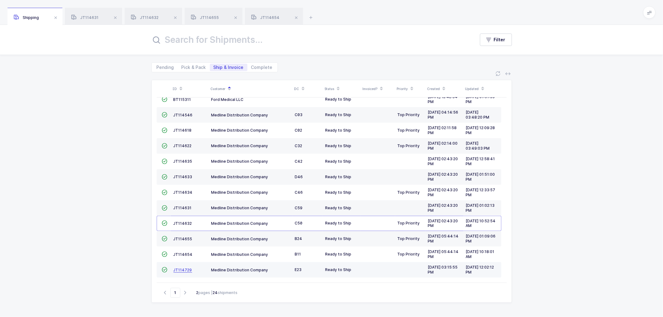
click at [184, 268] on span "JT114729" at bounding box center [182, 270] width 19 height 5
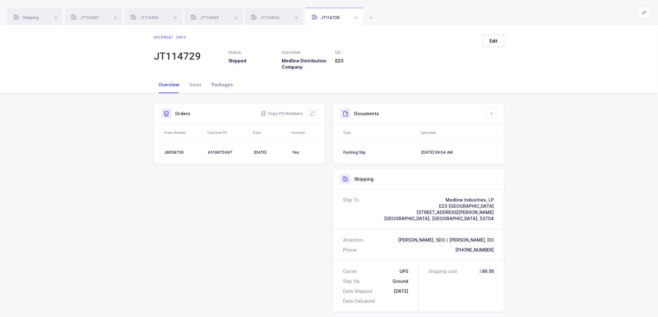
click at [224, 83] on div "Packages" at bounding box center [221, 84] width 31 height 17
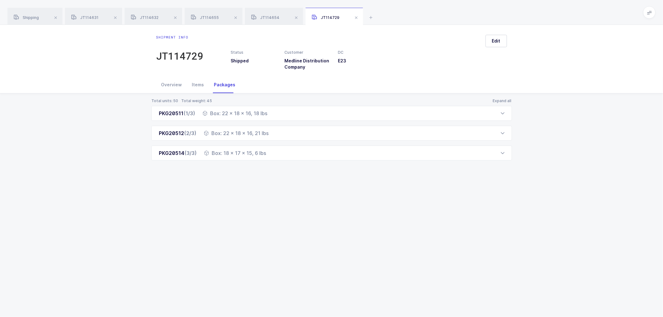
drag, startPoint x: 166, startPoint y: 83, endPoint x: 206, endPoint y: 86, distance: 39.6
click at [167, 83] on div "Overview" at bounding box center [171, 84] width 31 height 17
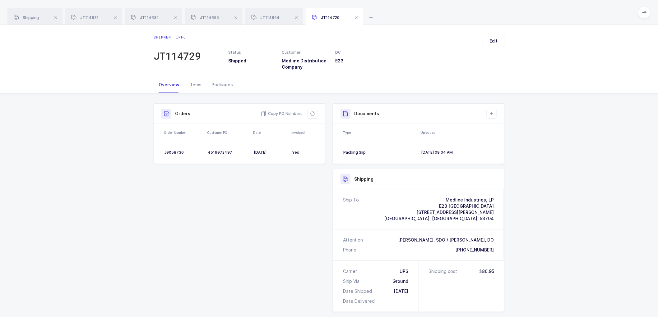
drag, startPoint x: 33, startPoint y: 16, endPoint x: 117, endPoint y: 26, distance: 84.9
click at [35, 16] on span "Shipping" at bounding box center [26, 17] width 25 height 5
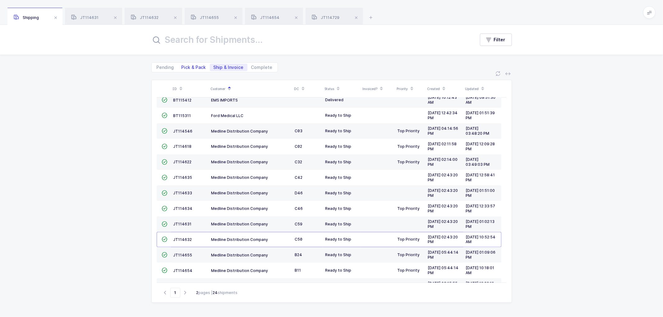
drag, startPoint x: 197, startPoint y: 67, endPoint x: 201, endPoint y: 67, distance: 4.1
click at [197, 67] on span "Pick & Pack" at bounding box center [194, 67] width 25 height 4
click at [182, 67] on input "Pick & Pack" at bounding box center [180, 66] width 4 height 4
radio input "true"
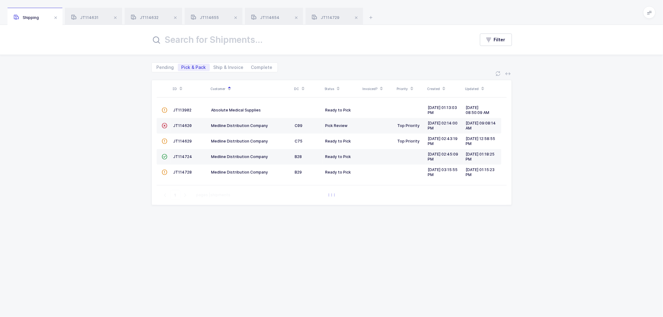
scroll to position [0, 0]
click at [228, 65] on span "Ship & Invoice" at bounding box center [229, 67] width 30 height 4
click at [214, 65] on input "Ship & Invoice" at bounding box center [212, 66] width 4 height 4
radio input "true"
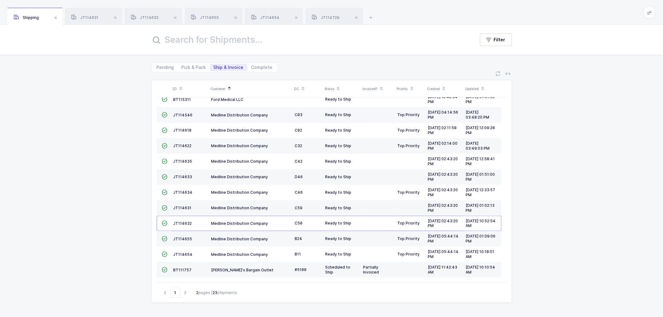
scroll to position [136, 0]
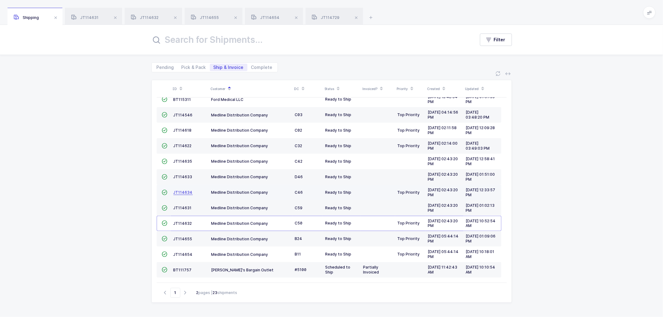
click at [182, 191] on span "JT114634" at bounding box center [182, 192] width 19 height 5
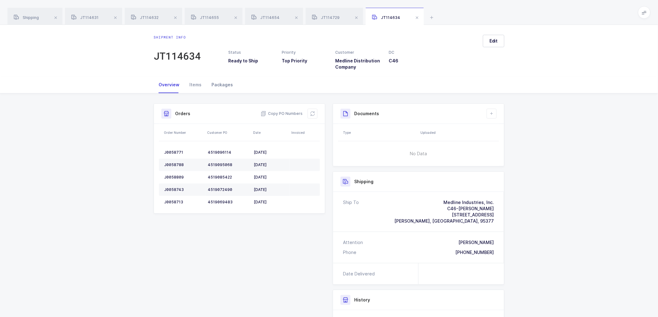
click at [224, 83] on div "Packages" at bounding box center [221, 84] width 31 height 17
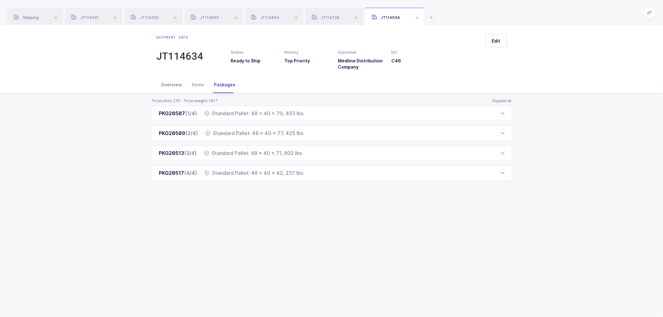
click at [169, 83] on div "Overview" at bounding box center [171, 84] width 31 height 17
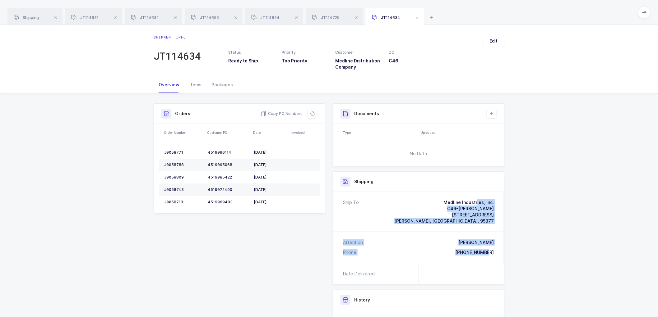
drag, startPoint x: 496, startPoint y: 255, endPoint x: 421, endPoint y: 192, distance: 98.1
click at [421, 192] on div "Ship To Medline Industries, Inc. C46-[PERSON_NAME] [STREET_ADDRESS] [PERSON_NAM…" at bounding box center [418, 227] width 171 height 71
drag, startPoint x: 288, startPoint y: 114, endPoint x: 281, endPoint y: 110, distance: 8.2
click at [288, 113] on span "Copy PO Numbers" at bounding box center [281, 114] width 42 height 6
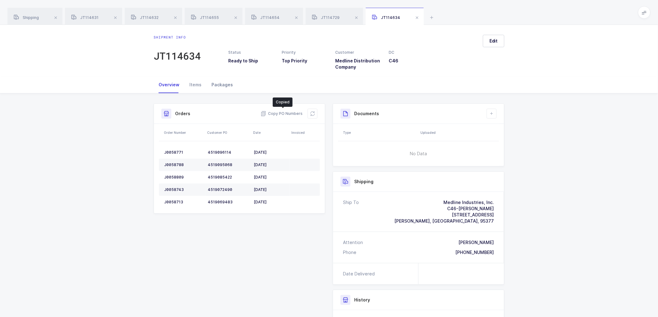
click at [214, 82] on div "Packages" at bounding box center [221, 84] width 31 height 17
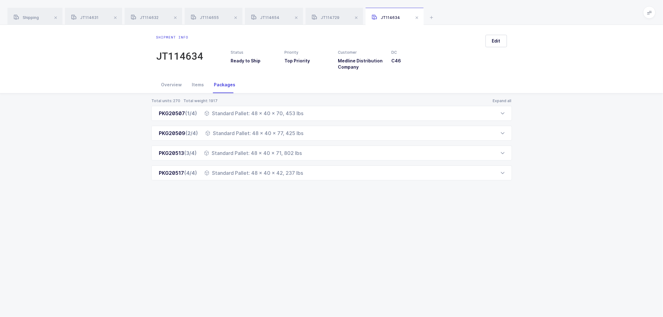
drag, startPoint x: 153, startPoint y: 114, endPoint x: 319, endPoint y: 204, distance: 188.9
click at [319, 204] on div "Shipment info JT114634 Status Ready to Ship Priority Top Priority Customer Medl…" at bounding box center [331, 171] width 663 height 292
click at [115, 16] on span at bounding box center [115, 17] width 7 height 7
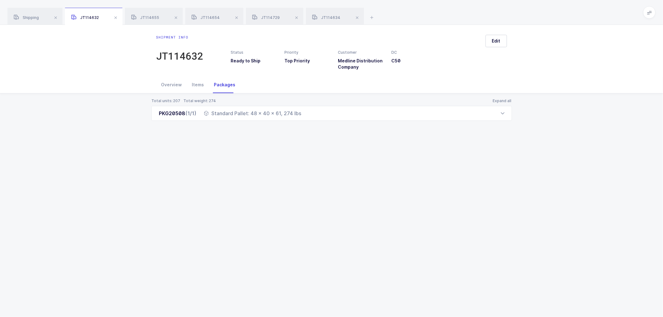
click at [115, 16] on span at bounding box center [115, 17] width 7 height 7
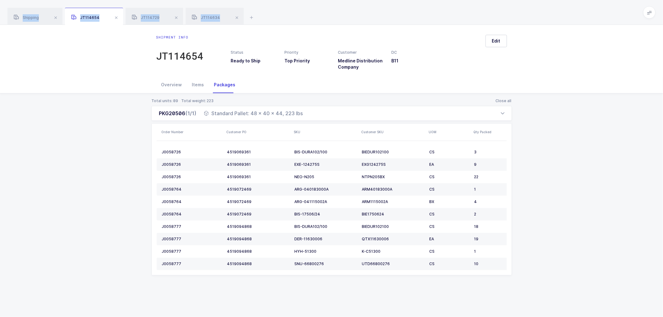
click at [115, 16] on span at bounding box center [116, 17] width 7 height 7
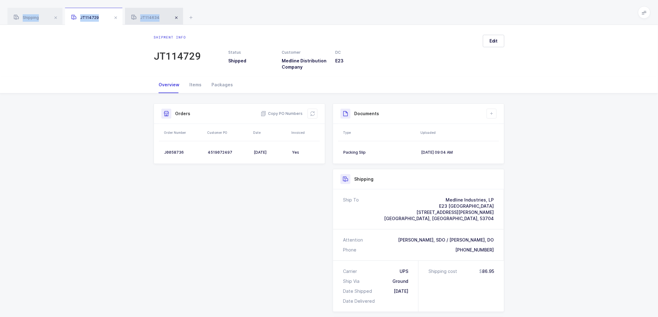
click at [115, 16] on span at bounding box center [115, 17] width 7 height 7
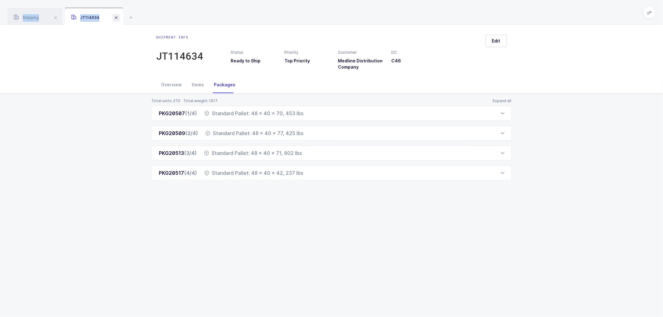
click at [115, 16] on span at bounding box center [116, 17] width 7 height 7
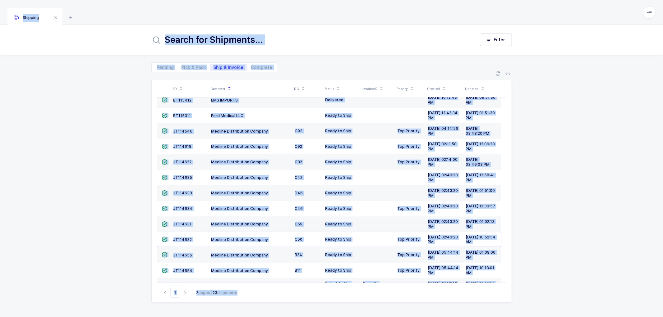
drag, startPoint x: 84, startPoint y: 98, endPoint x: 81, endPoint y: 115, distance: 17.9
click at [84, 98] on div "ID Customer DC Status Invoiced? Priority Created Updated  BT104009 Absolute Me…" at bounding box center [331, 194] width 663 height 245
drag, startPoint x: 109, startPoint y: 197, endPoint x: 141, endPoint y: 196, distance: 32.3
click at [109, 197] on div "ID Customer DC Status Invoiced? Priority Created Updated  BT104009 Absolute Me…" at bounding box center [331, 194] width 663 height 245
click at [557, 198] on div "ID Customer DC Status Invoiced? Priority Created Updated  BT104009 Absolute Me…" at bounding box center [331, 194] width 663 height 245
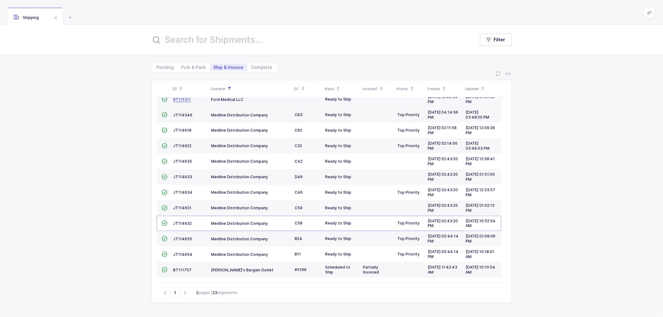
scroll to position [136, 0]
click at [191, 68] on span "Pick & Pack" at bounding box center [194, 67] width 25 height 4
click at [182, 68] on input "Pick & Pack" at bounding box center [180, 66] width 4 height 4
radio input "true"
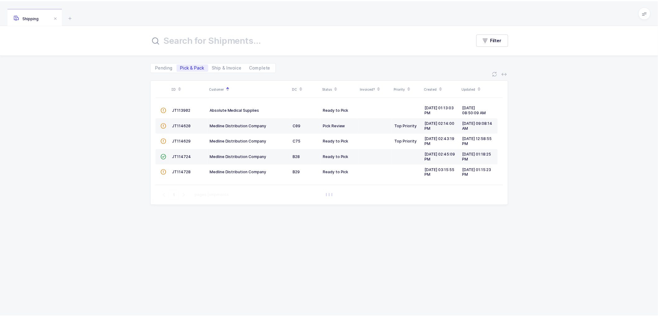
scroll to position [0, 0]
click at [347, 245] on div "ID Customer DC Status Invoiced? Priority Created Updated  JT113902 Absolute Me…" at bounding box center [331, 191] width 361 height 223
click at [220, 66] on span "Ship & Invoice" at bounding box center [229, 67] width 30 height 4
click at [214, 66] on input "Ship & Invoice" at bounding box center [212, 66] width 4 height 4
radio input "true"
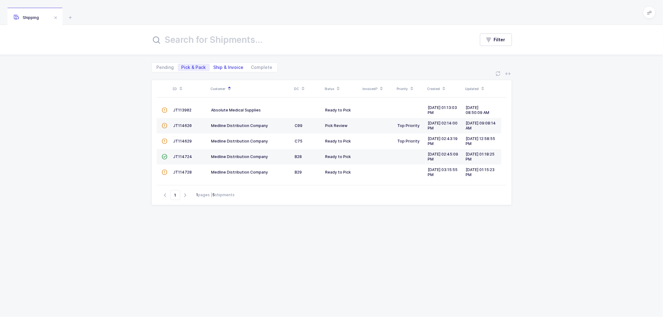
radio input "false"
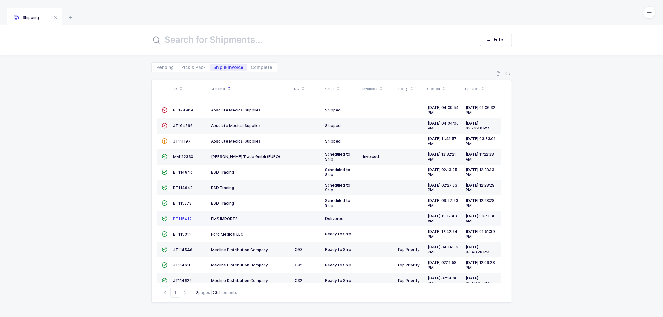
click at [181, 219] on span "BT115412" at bounding box center [182, 219] width 18 height 5
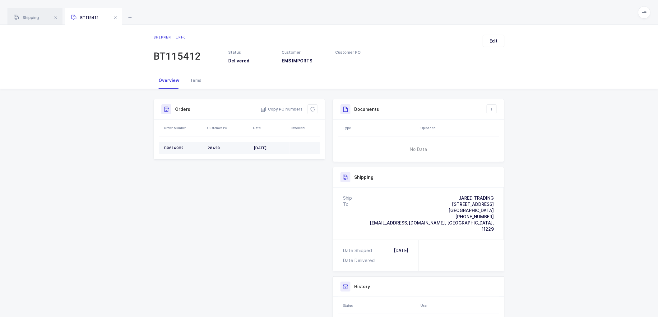
click at [214, 148] on div "20420" at bounding box center [228, 148] width 41 height 5
click at [171, 148] on div "B0014982" at bounding box center [183, 148] width 39 height 5
click at [316, 109] on button at bounding box center [312, 109] width 10 height 10
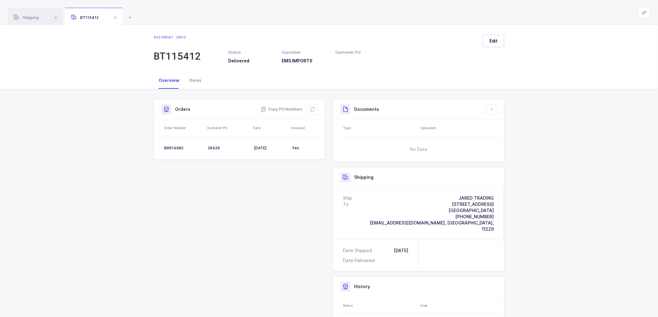
drag, startPoint x: 35, startPoint y: 19, endPoint x: 122, endPoint y: 33, distance: 88.1
click at [38, 19] on span "Shipping" at bounding box center [26, 17] width 25 height 5
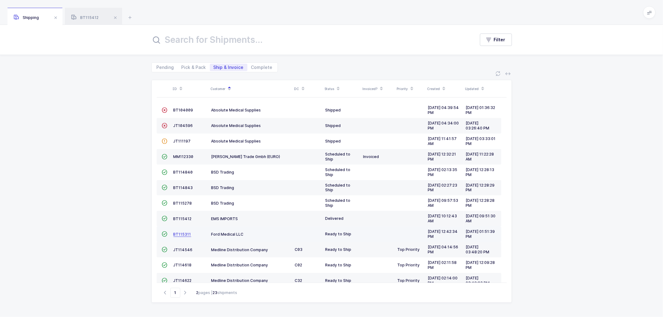
click at [178, 234] on span "BT115311" at bounding box center [182, 234] width 18 height 5
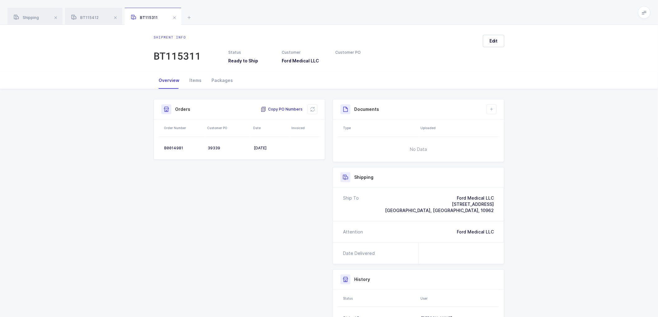
drag, startPoint x: 285, startPoint y: 107, endPoint x: 288, endPoint y: 107, distance: 3.1
click at [285, 107] on span "Copy PO Numbers" at bounding box center [281, 109] width 42 height 6
click at [219, 81] on div "Packages" at bounding box center [221, 80] width 31 height 17
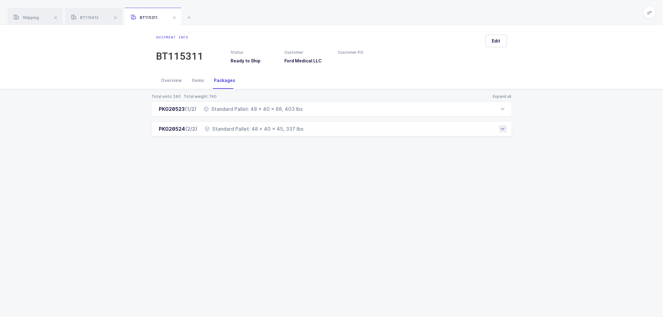
drag, startPoint x: 157, startPoint y: 109, endPoint x: 307, endPoint y: 133, distance: 151.7
click at [307, 133] on div "PKG20523 (1/2) Standard Pallet: 48 x 40 x 68, 403 lbs Order Number Customer PO …" at bounding box center [331, 119] width 361 height 35
click at [173, 81] on div "Overview" at bounding box center [171, 80] width 31 height 17
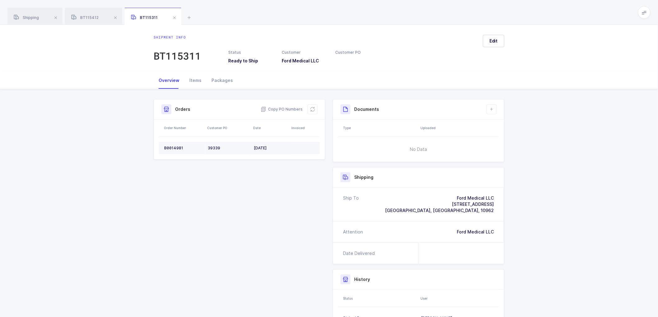
click at [173, 146] on div "B0014981" at bounding box center [183, 148] width 39 height 5
click at [171, 147] on div "B0014981" at bounding box center [183, 148] width 39 height 5
